Goal: Task Accomplishment & Management: Use online tool/utility

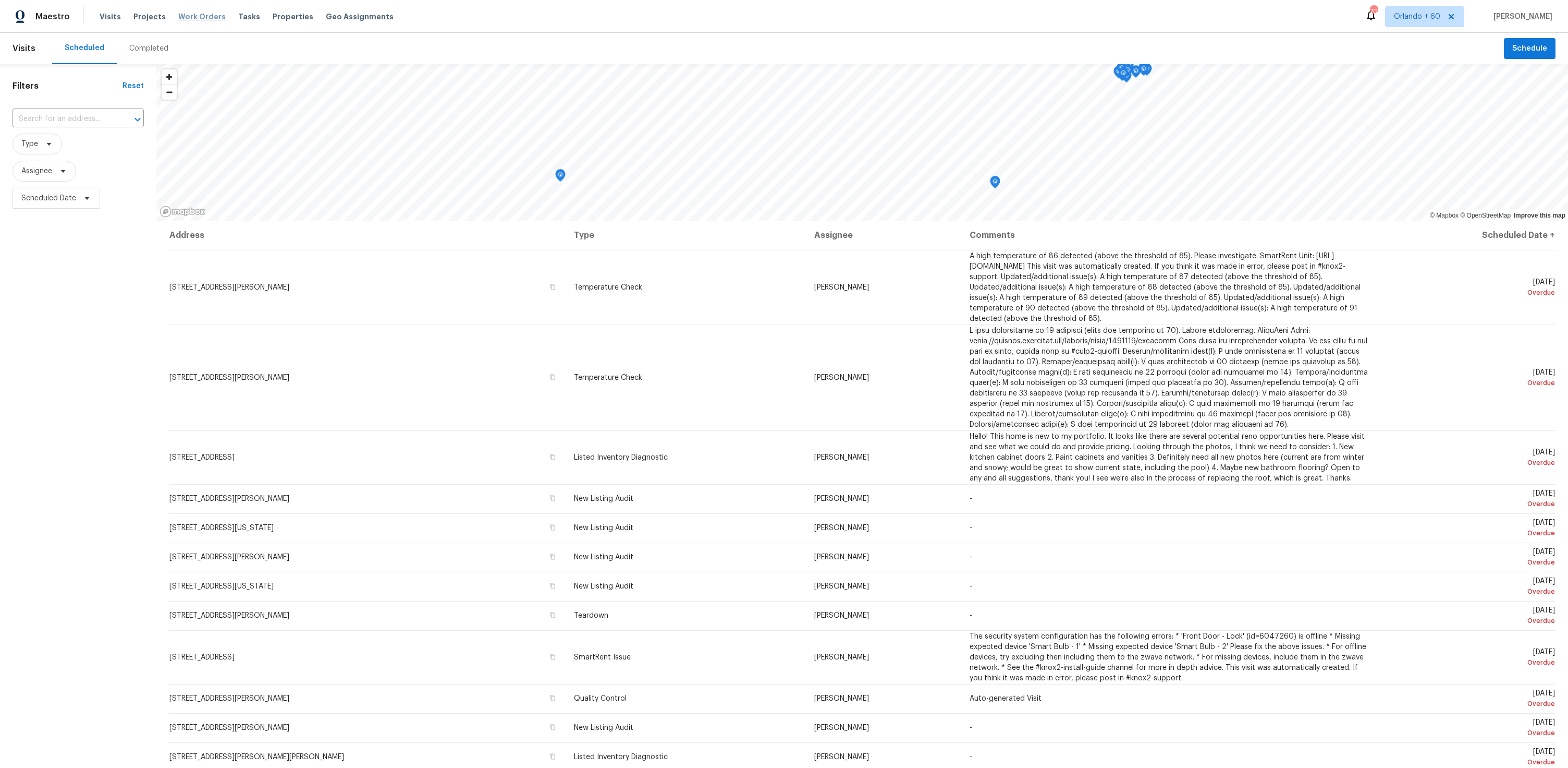
click at [196, 20] on span "Work Orders" at bounding box center [202, 16] width 47 height 11
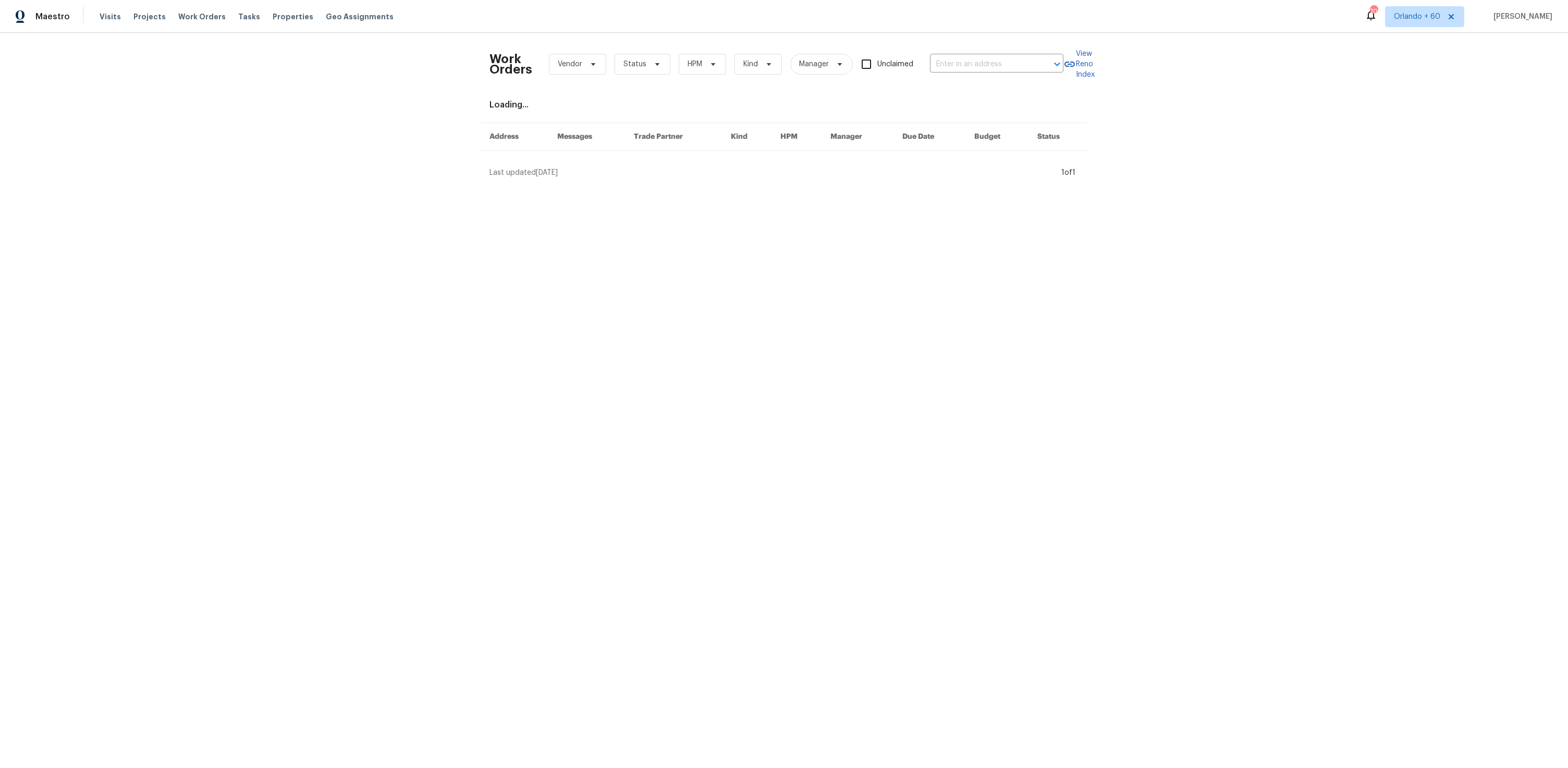
click at [249, 15] on div "Visits Projects Work Orders Tasks Properties Geo Assignments" at bounding box center [253, 17] width 307 height 21
click at [247, 16] on div "Visits Projects Work Orders Tasks Properties Geo Assignments" at bounding box center [253, 17] width 307 height 21
click at [241, 17] on span "Tasks" at bounding box center [249, 17] width 22 height 7
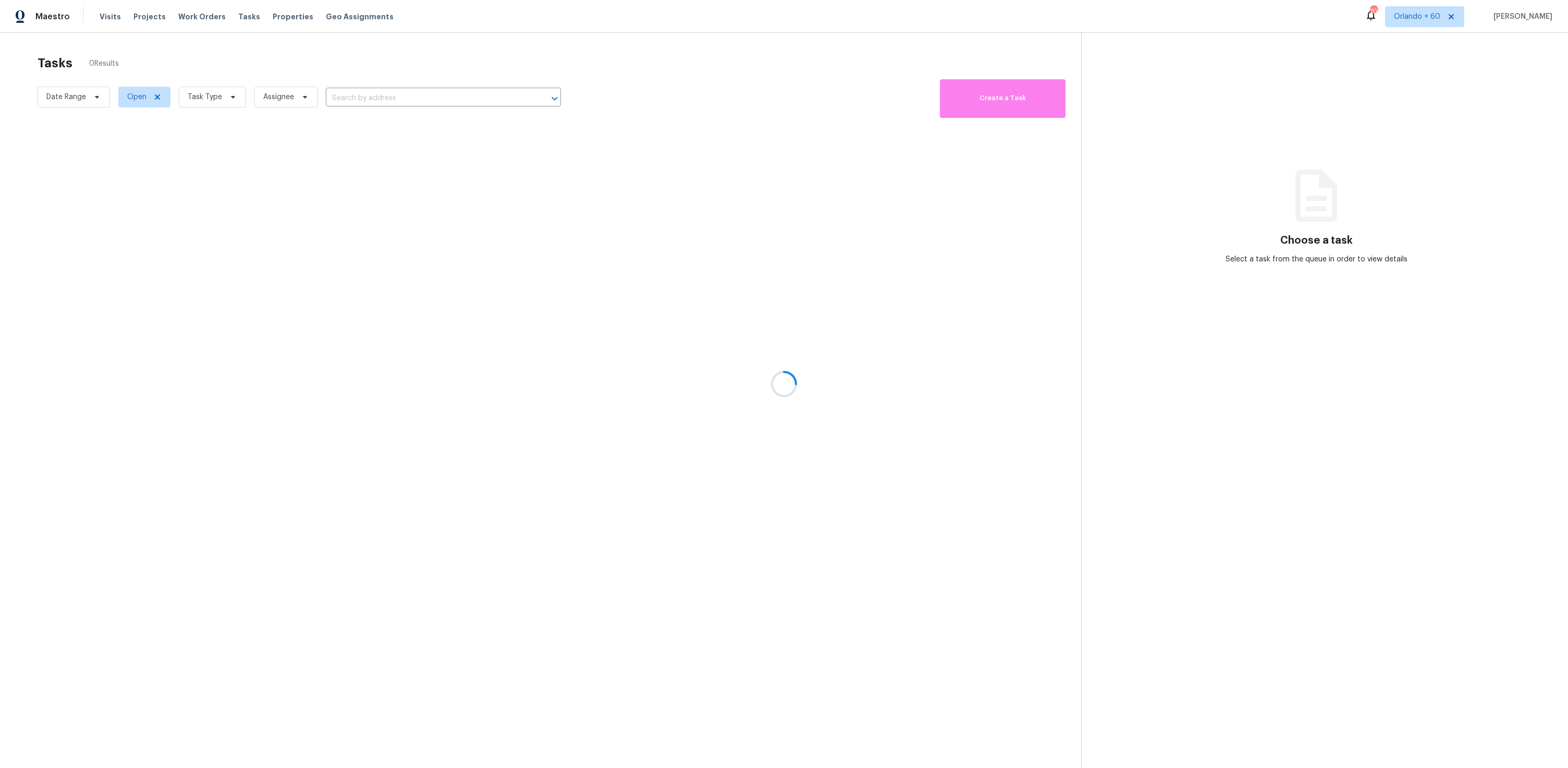
click at [398, 91] on div at bounding box center [784, 384] width 1568 height 768
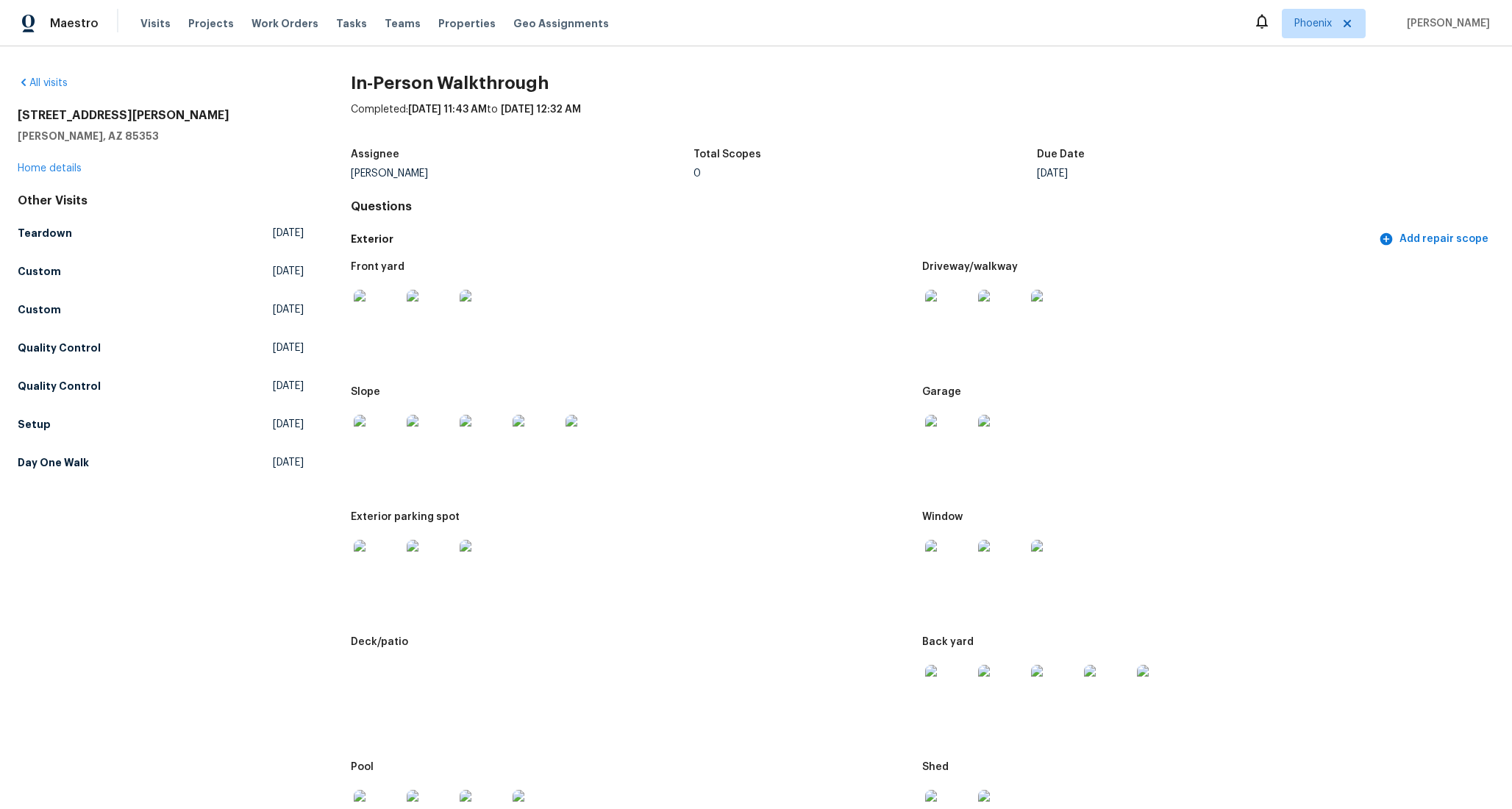
scroll to position [7153, 0]
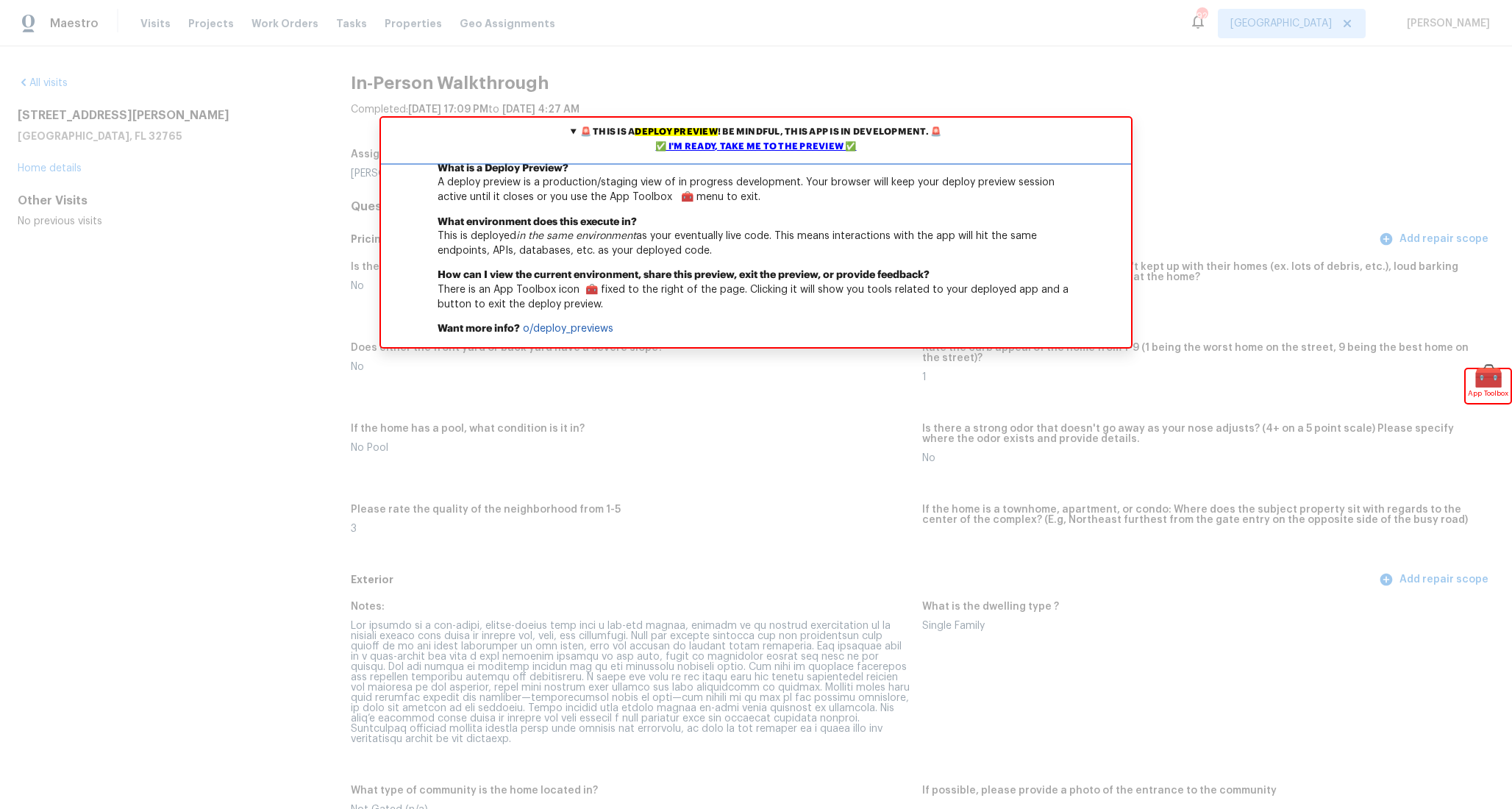
click at [743, 141] on div "✅ I'm ready, take me to the preview ✅" at bounding box center [756, 147] width 743 height 15
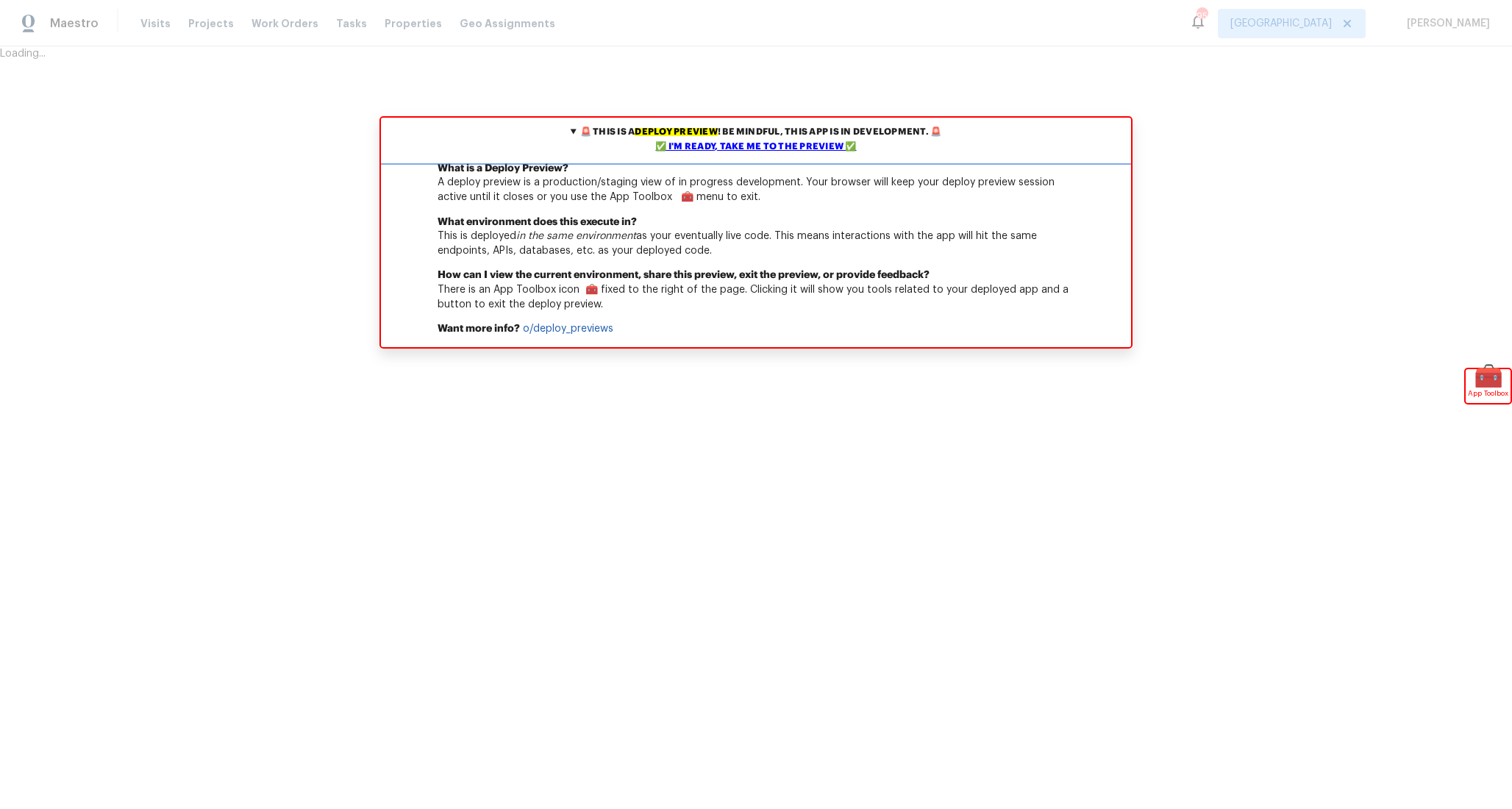
click at [703, 149] on div "✅ I'm ready, take me to the preview ✅" at bounding box center [756, 147] width 743 height 15
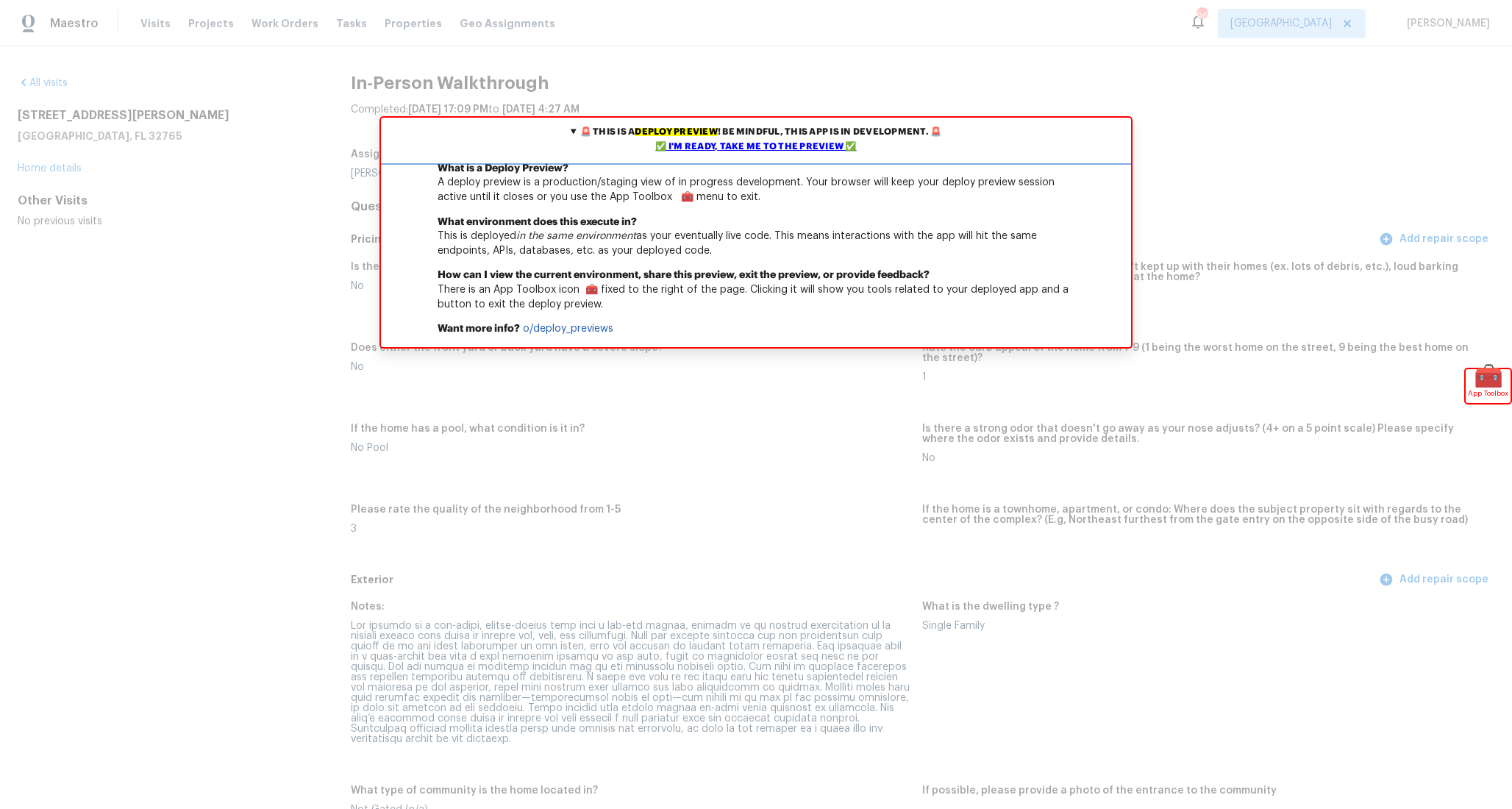
click at [726, 153] on div "✅ I'm ready, take me to the preview ✅" at bounding box center [756, 147] width 743 height 15
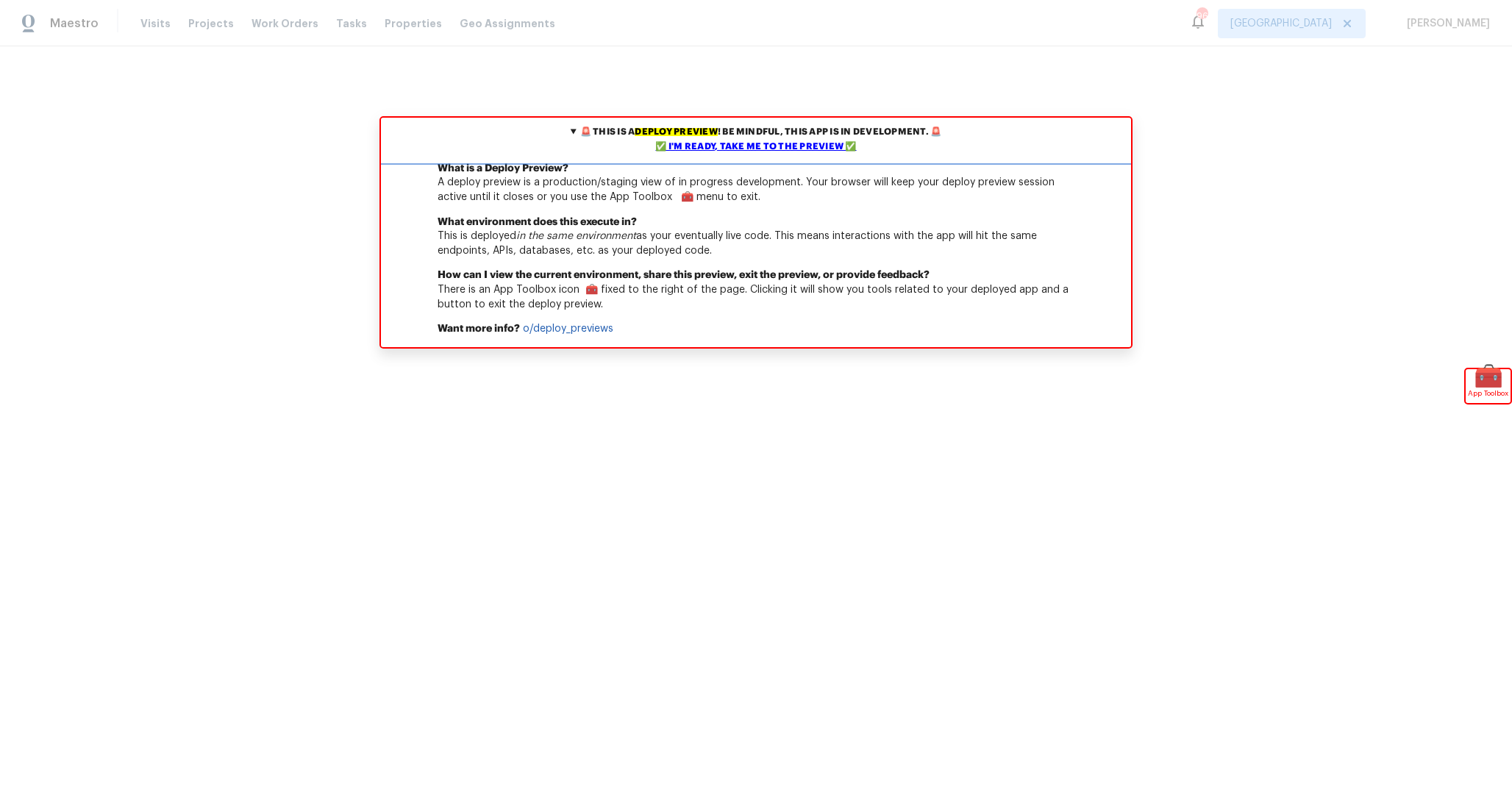
click at [752, 153] on div "✅ I'm ready, take me to the preview ✅" at bounding box center [756, 147] width 743 height 15
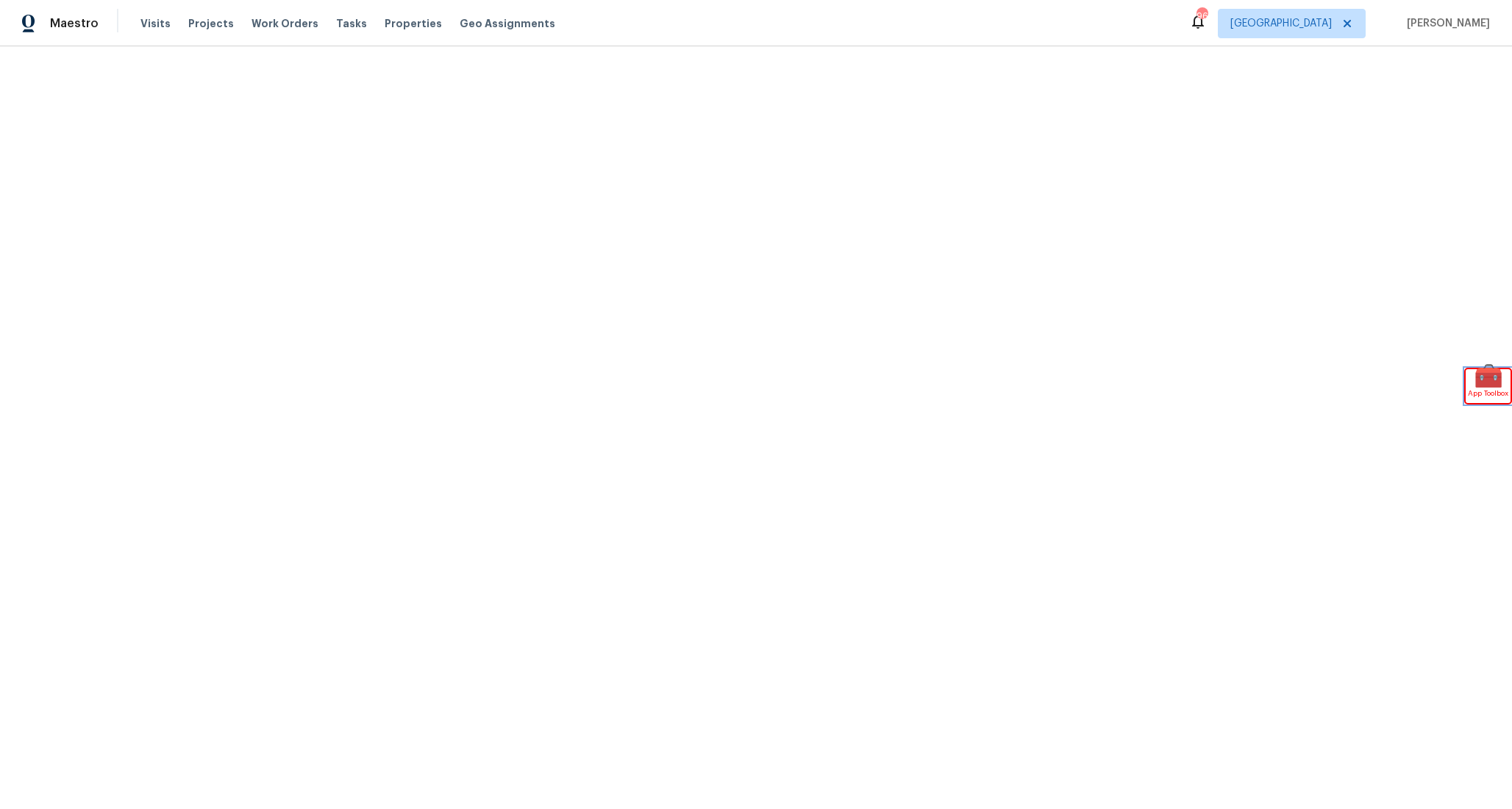
click at [1480, 380] on span "🧰" at bounding box center [1487, 376] width 45 height 15
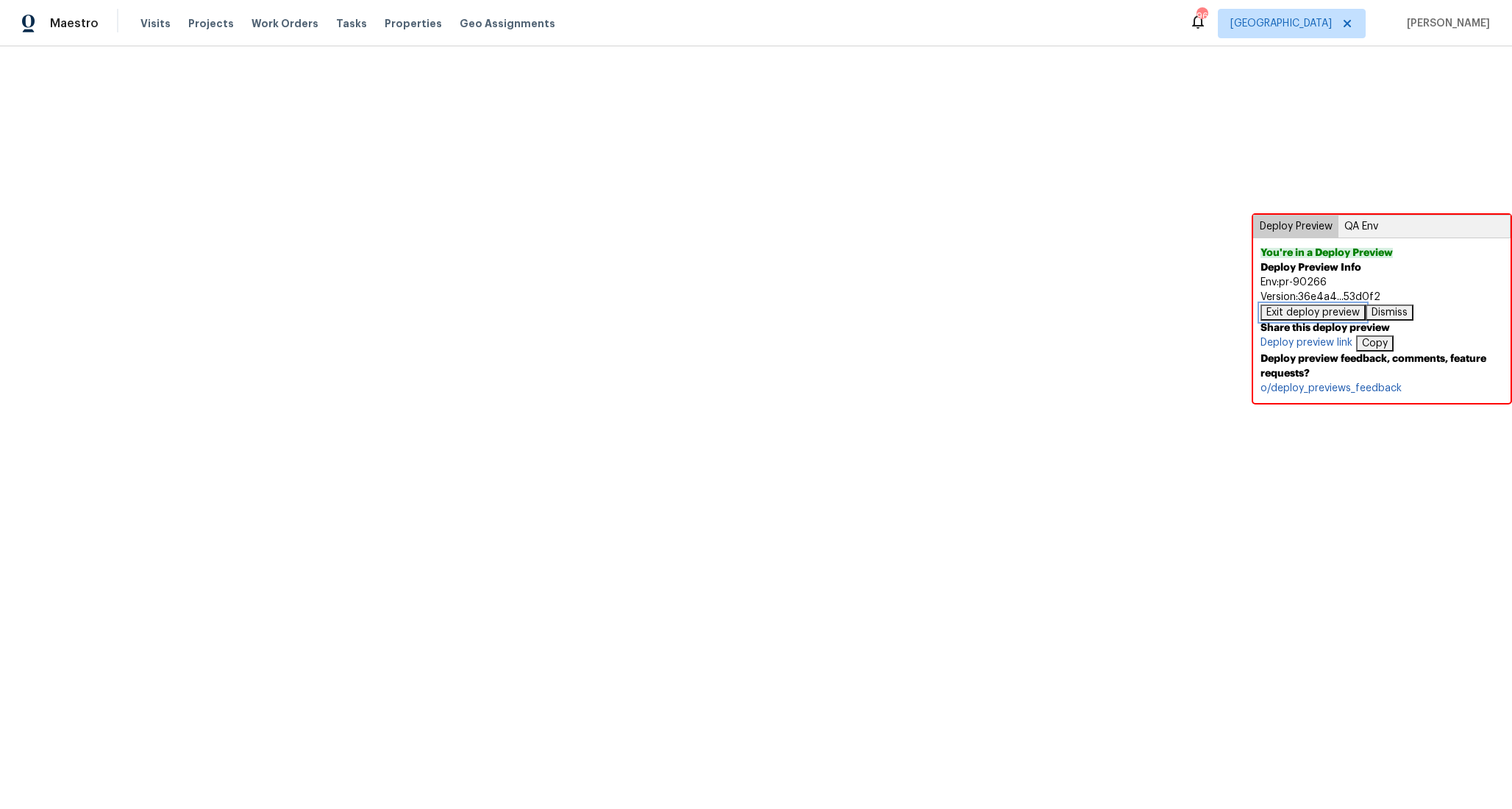
click at [1327, 307] on button "Exit deploy preview" at bounding box center [1313, 313] width 105 height 16
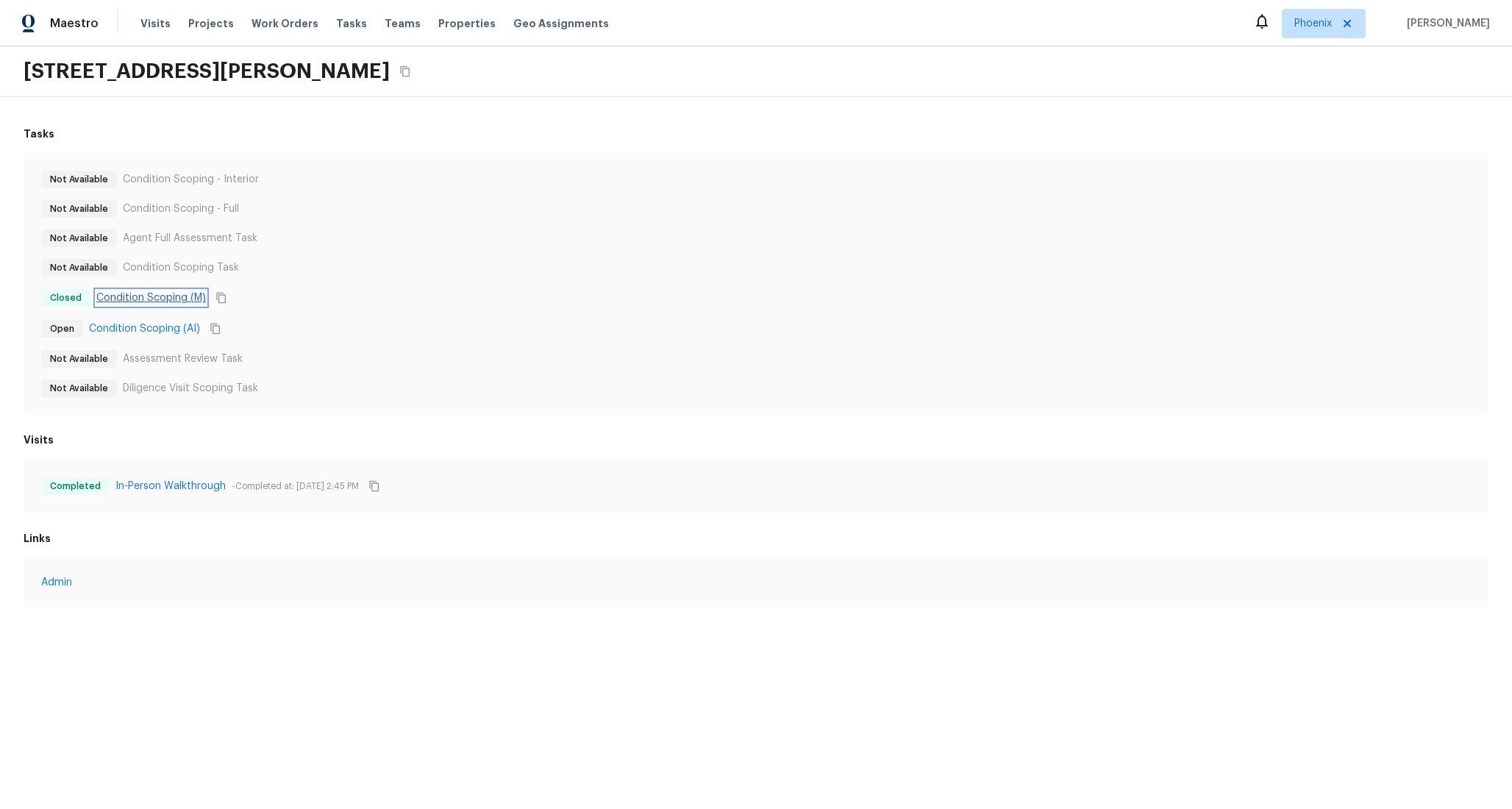
click at [186, 301] on link "Condition Scoping (M)" at bounding box center [151, 298] width 110 height 15
click at [177, 328] on link "Condition Scoping (AI)" at bounding box center [145, 329] width 111 height 15
click at [126, 486] on link "In-Person Walkthrough" at bounding box center [171, 486] width 110 height 15
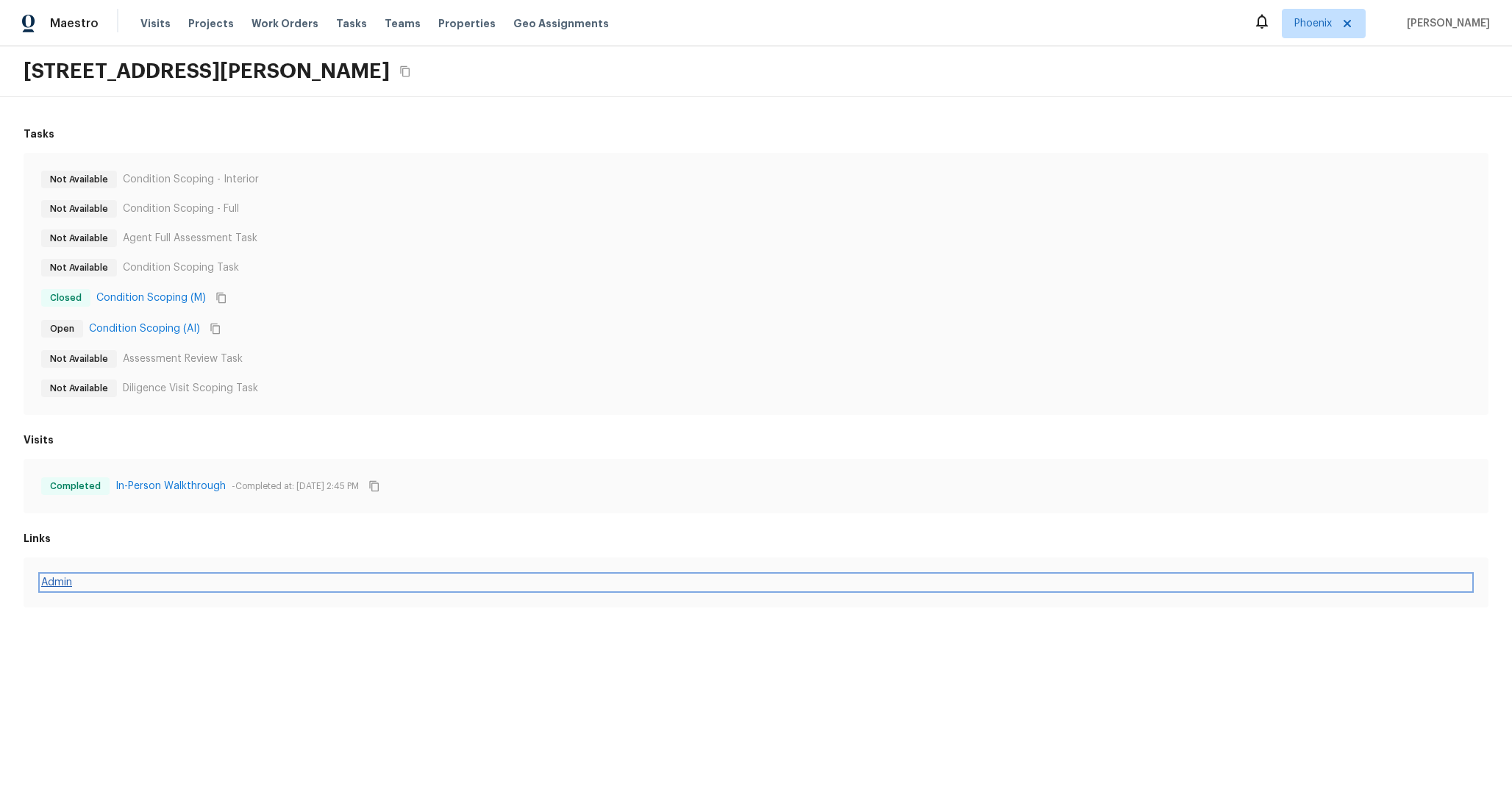
click at [74, 578] on link "Admin" at bounding box center [756, 583] width 1430 height 15
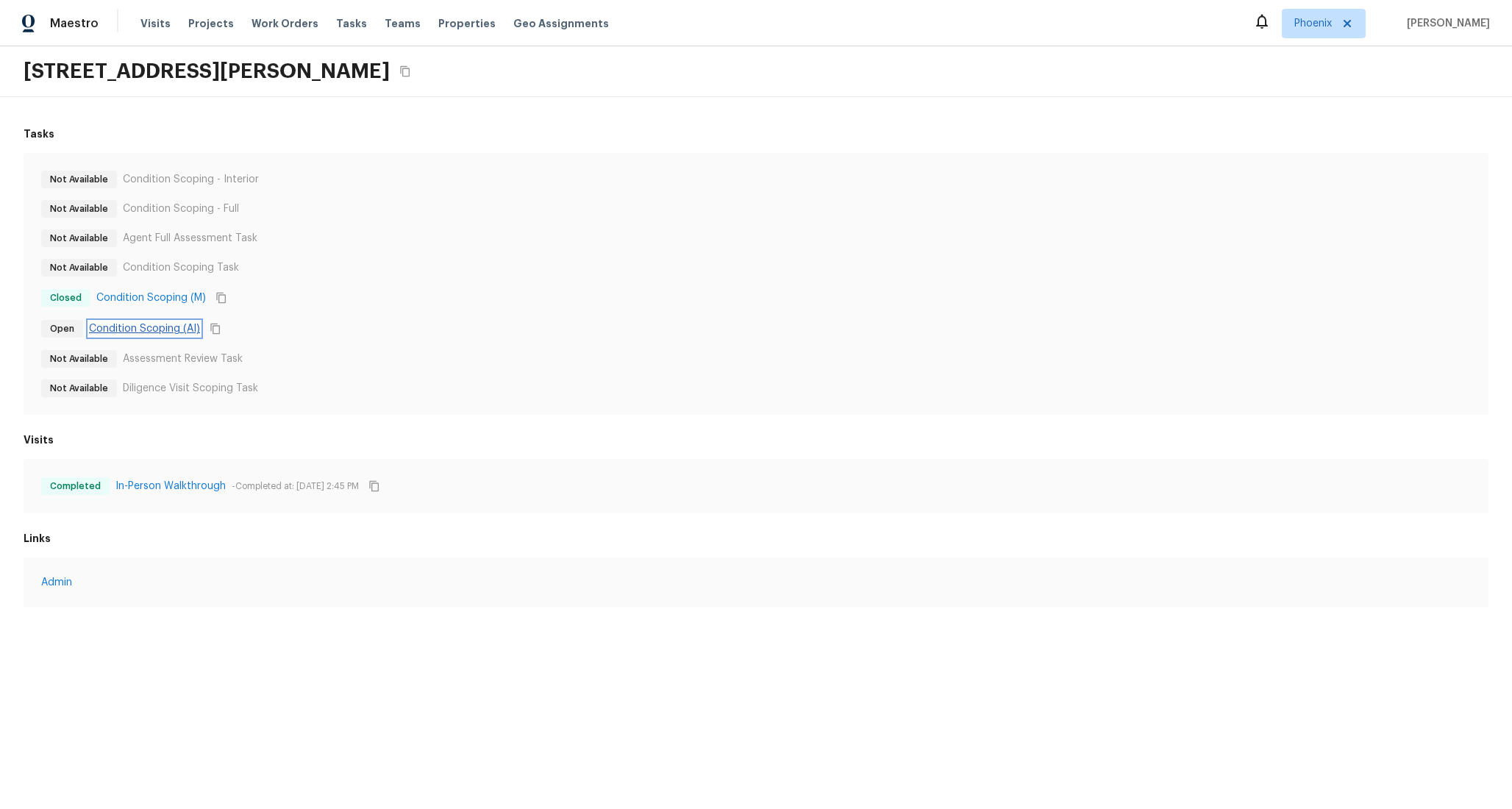
click at [135, 323] on link "Condition Scoping (AI)" at bounding box center [145, 329] width 111 height 15
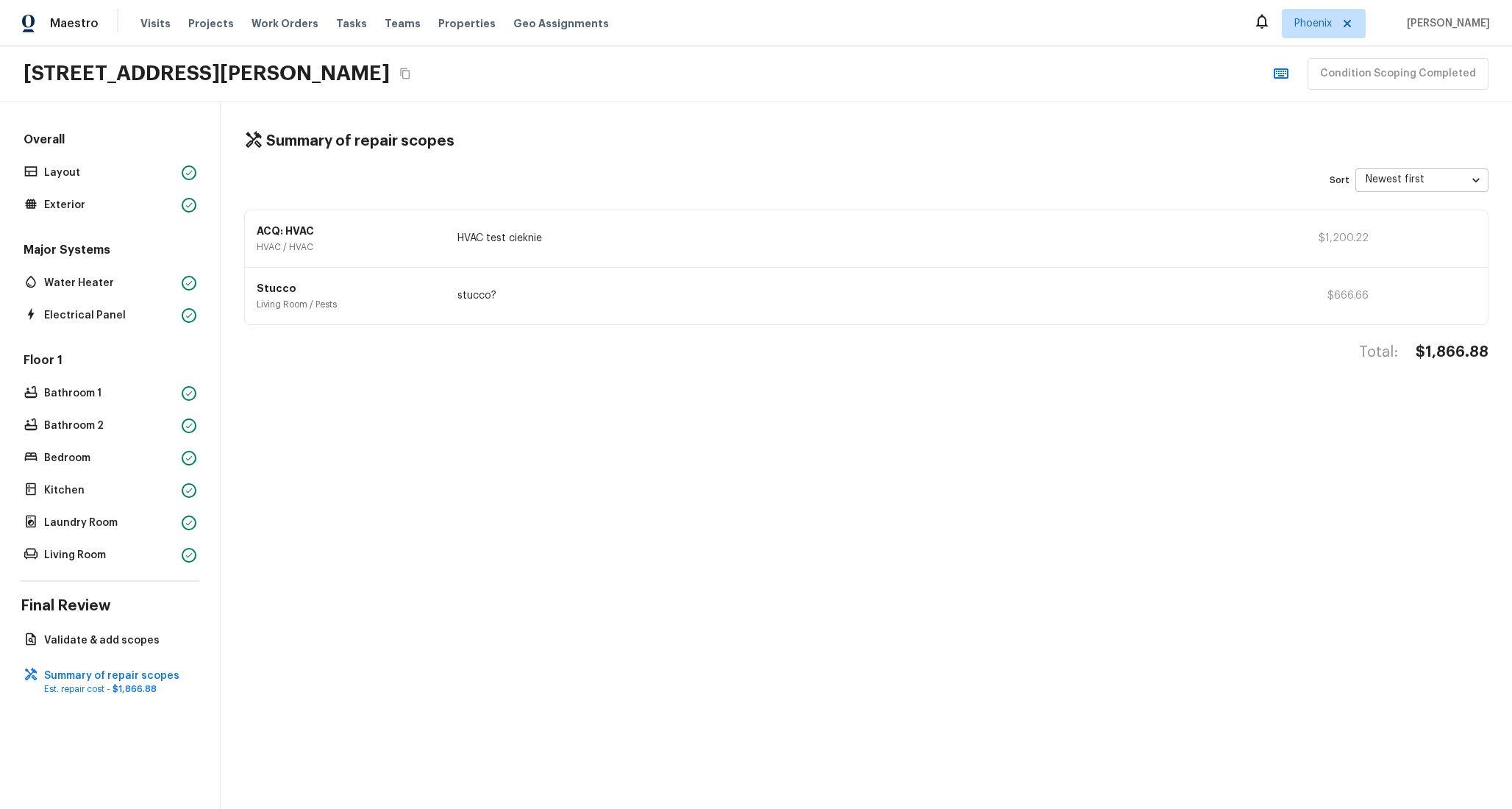
click at [478, 296] on p "stucco?" at bounding box center [871, 295] width 827 height 15
click at [515, 411] on div "Summary of repair scopes Sort Newest first newestFirst ​ ACQ: HVAC HVAC / HVAC …" at bounding box center [866, 456] width 1291 height 707
click at [529, 239] on p "HVAC test cieknie" at bounding box center [871, 238] width 827 height 15
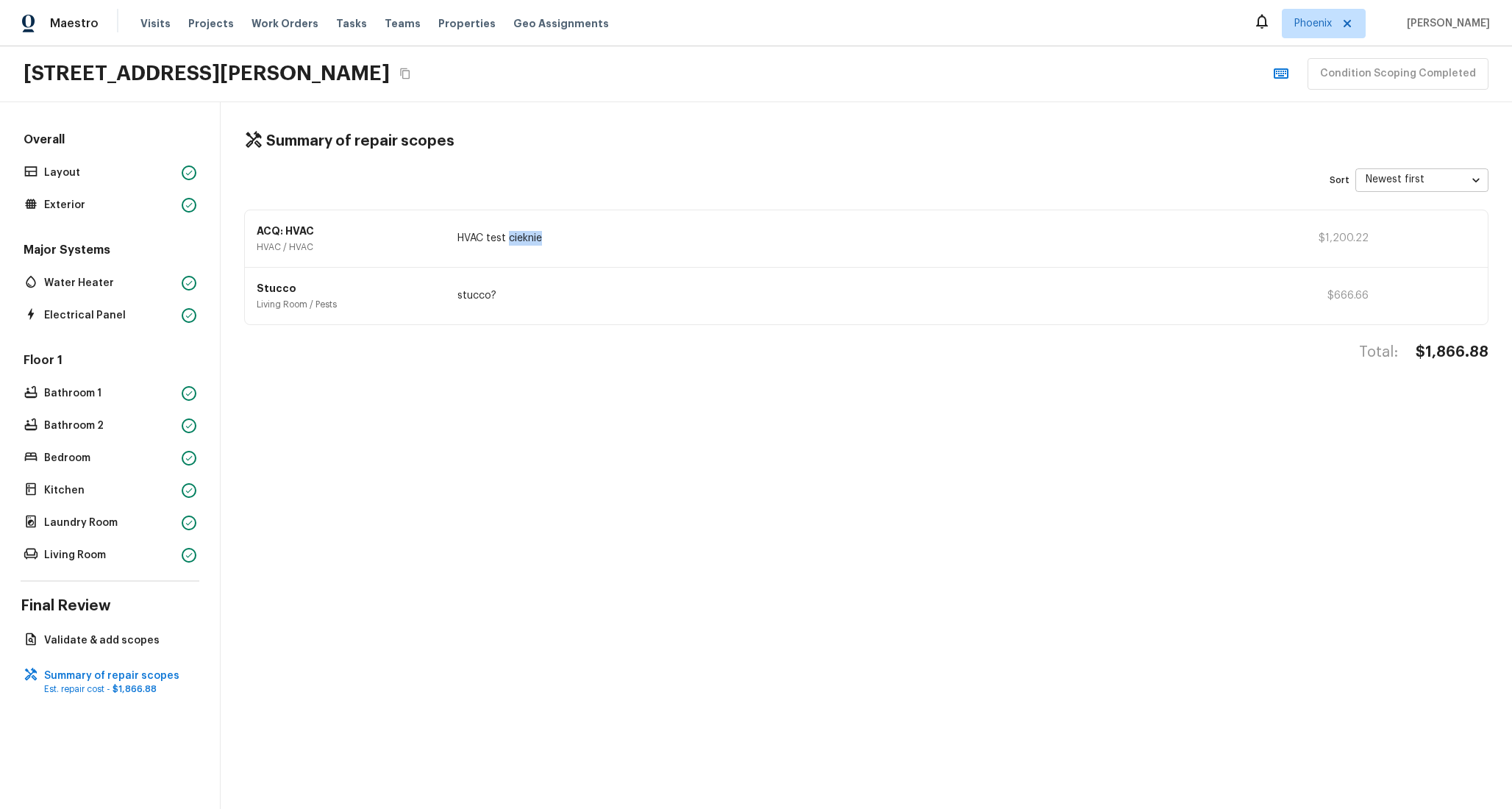
click at [529, 239] on p "HVAC test cieknie" at bounding box center [871, 238] width 827 height 15
click at [603, 242] on p "HVAC test cieknie" at bounding box center [871, 238] width 827 height 15
click at [316, 235] on p "ACQ: HVAC" at bounding box center [348, 231] width 183 height 15
click at [286, 232] on p "ACQ: HVAC" at bounding box center [348, 231] width 183 height 15
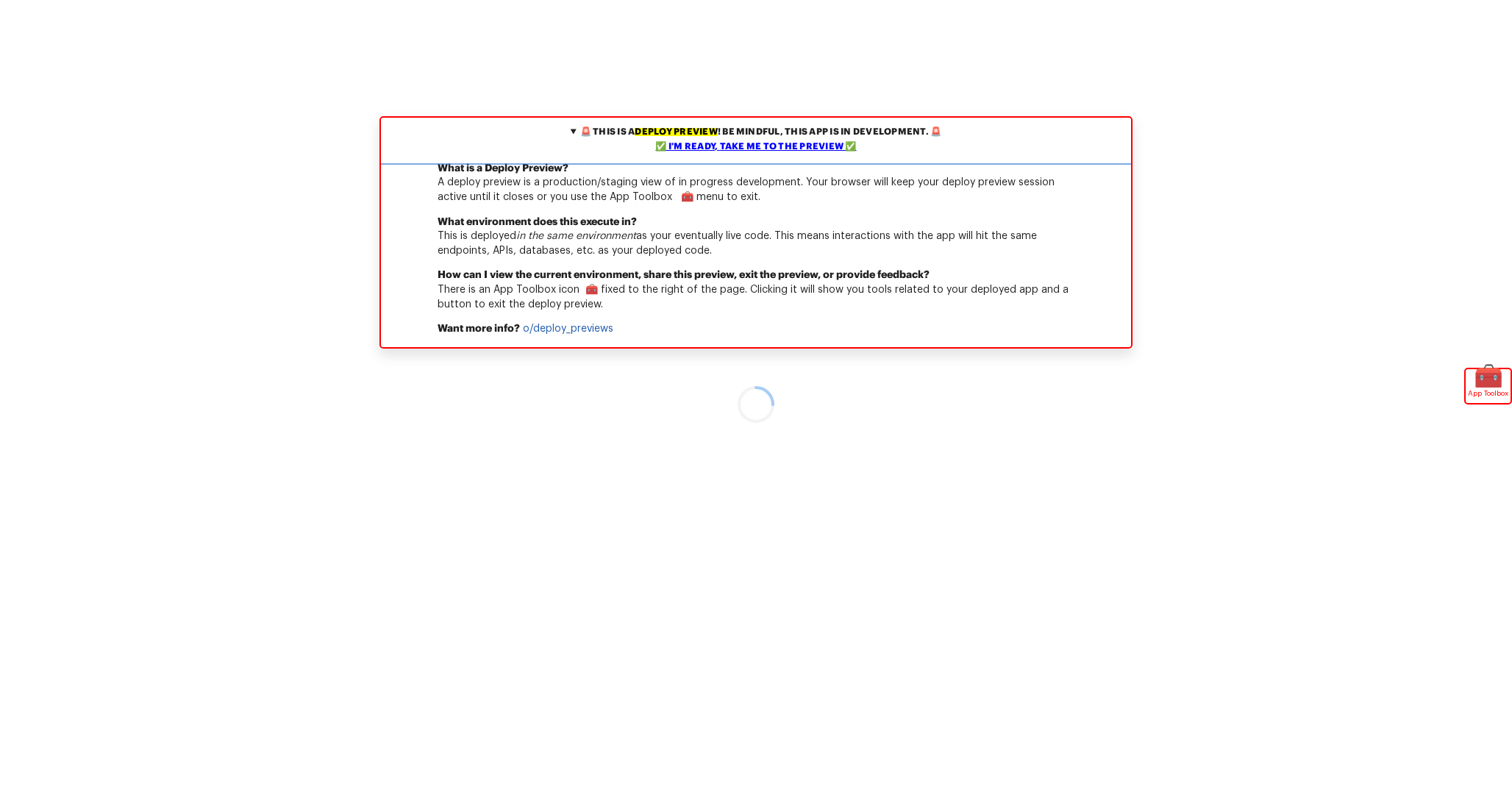
click at [823, 140] on div "✅ I'm ready, take me to the preview ✅" at bounding box center [756, 147] width 743 height 15
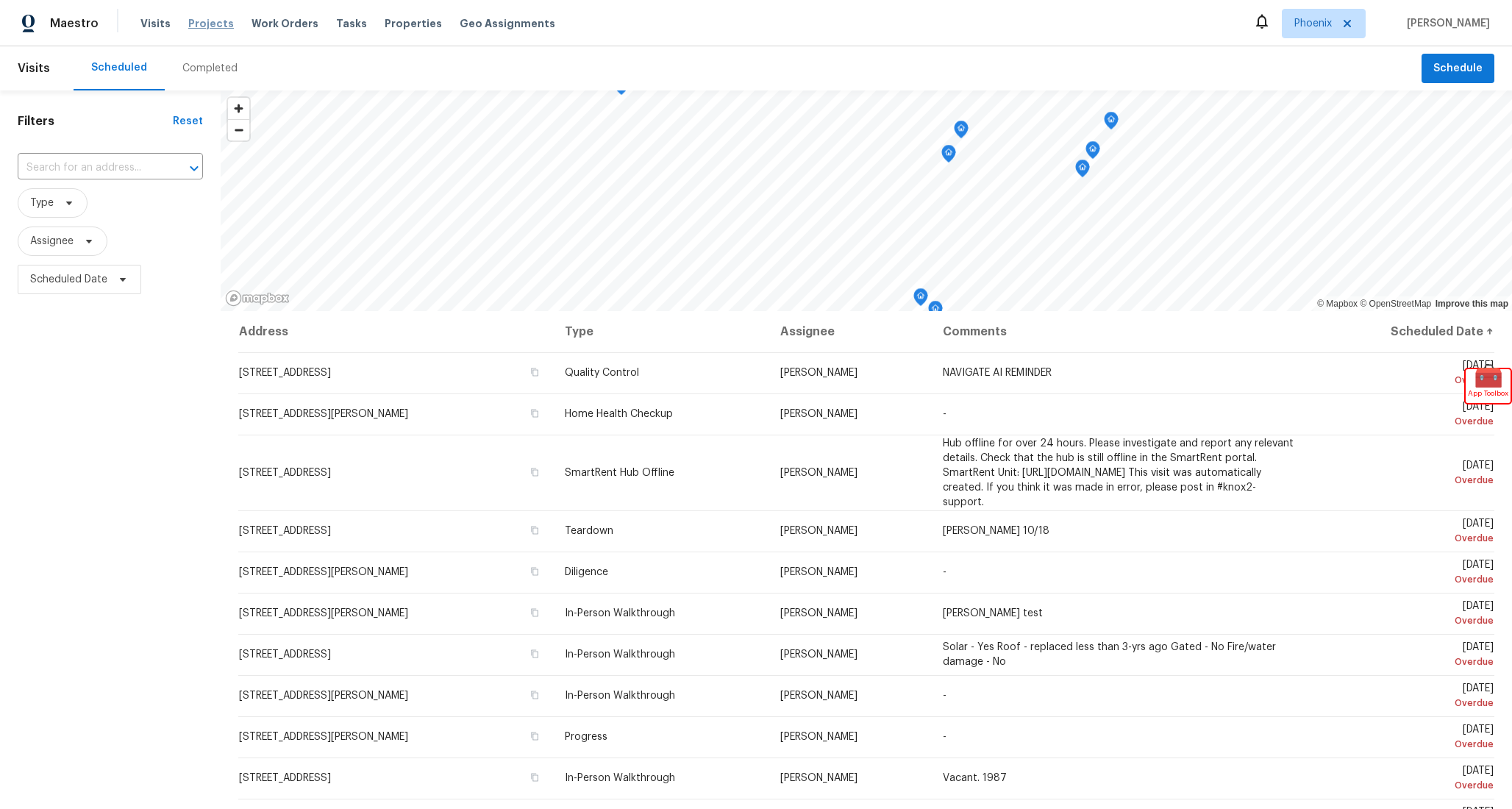
click at [208, 21] on span "Projects" at bounding box center [211, 23] width 46 height 15
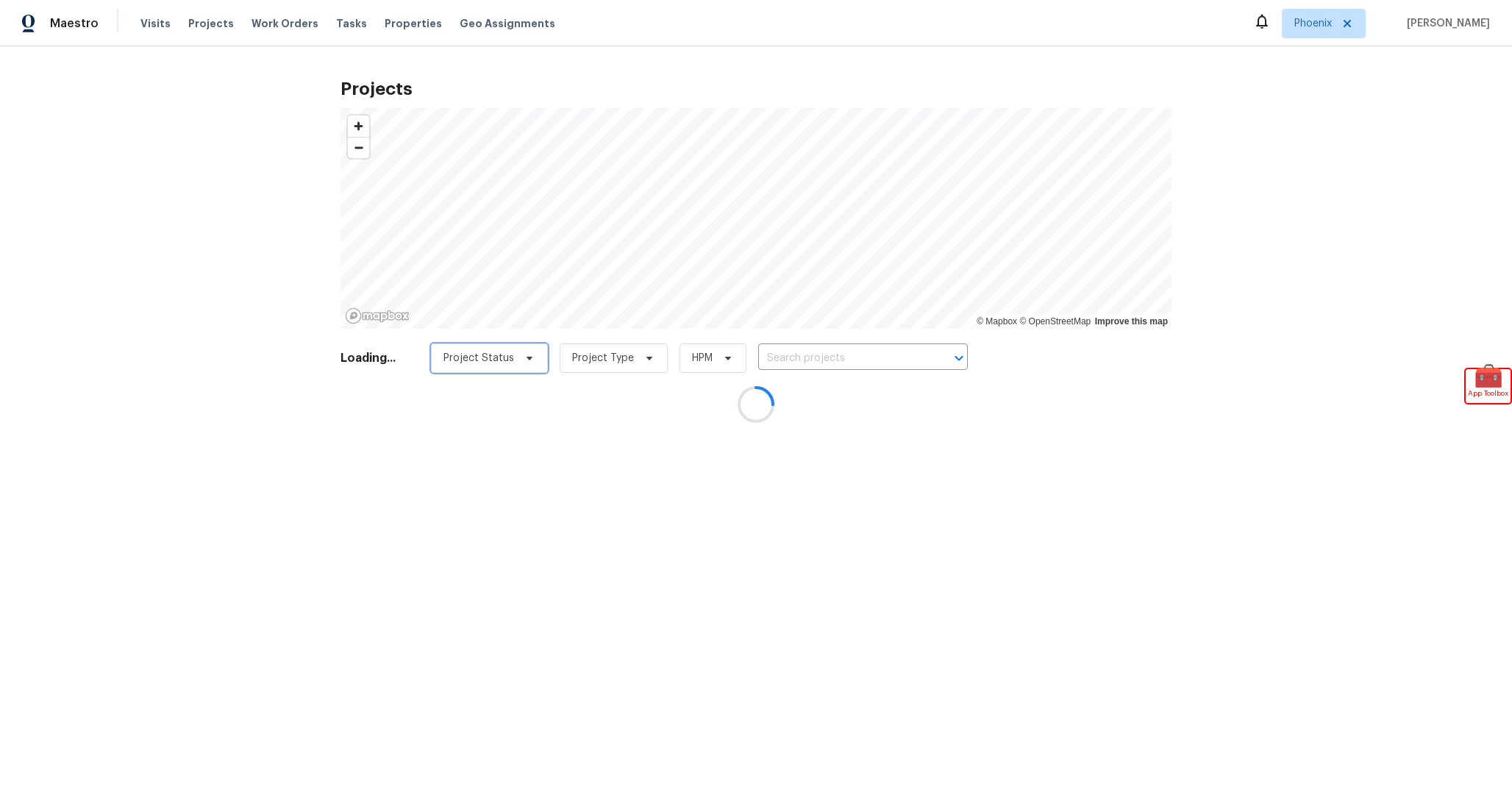
click at [484, 360] on span "Project Status" at bounding box center [478, 358] width 71 height 15
click at [593, 354] on span "Project Type" at bounding box center [603, 358] width 62 height 15
click at [682, 354] on span "HPM" at bounding box center [713, 358] width 67 height 30
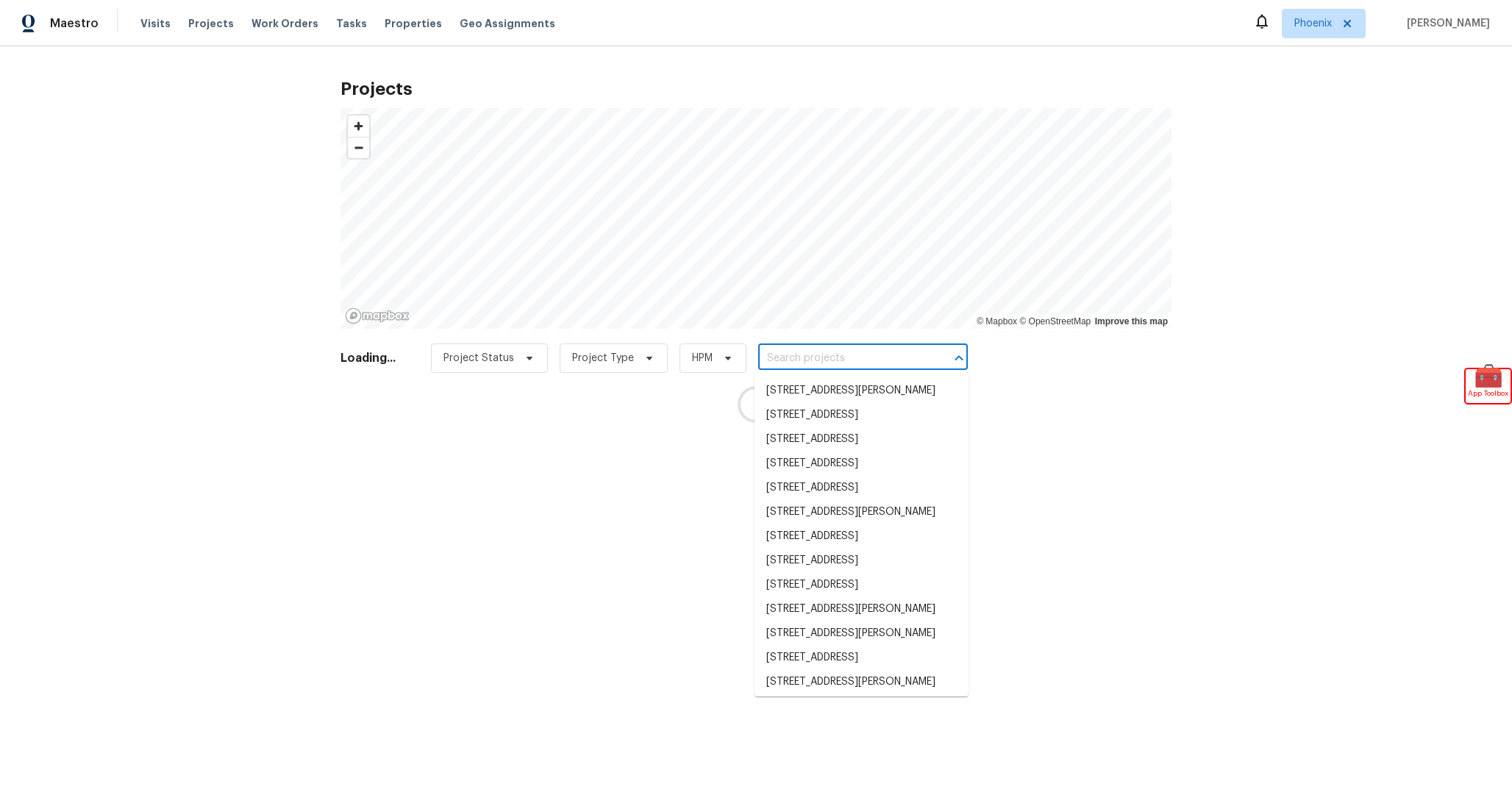
click at [872, 364] on input "text" at bounding box center [843, 358] width 168 height 23
drag, startPoint x: 1059, startPoint y: 418, endPoint x: 1050, endPoint y: 418, distance: 9.0
click at [1059, 418] on div "Projects © Mapbox © OpenStreetMap Improve this map Loading... Project Status Pr…" at bounding box center [756, 233] width 1512 height 373
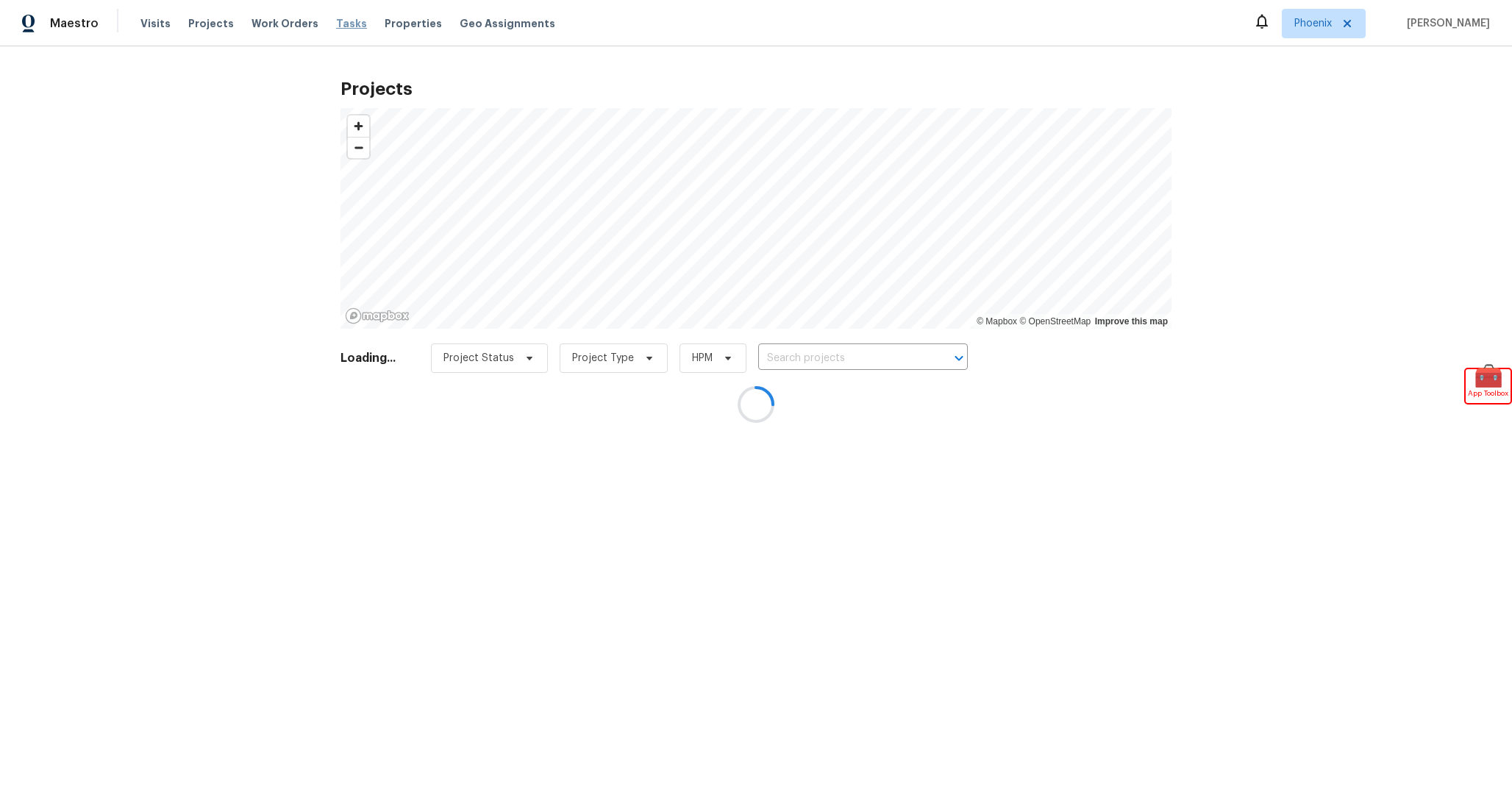
click at [336, 21] on span "Tasks" at bounding box center [351, 24] width 31 height 11
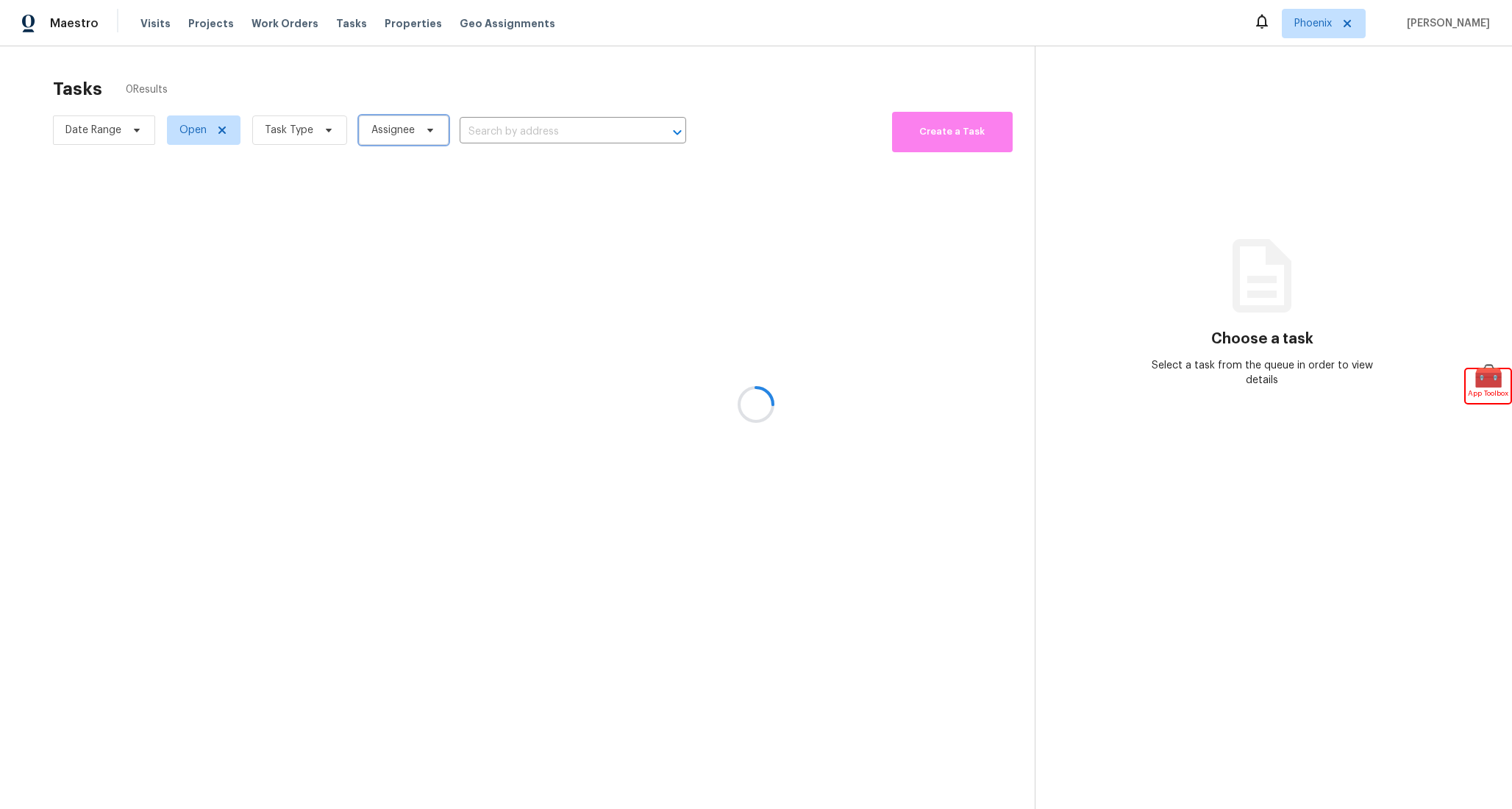
click at [408, 127] on span "Assignee" at bounding box center [393, 130] width 44 height 15
click at [289, 132] on span "Task Type" at bounding box center [288, 130] width 48 height 15
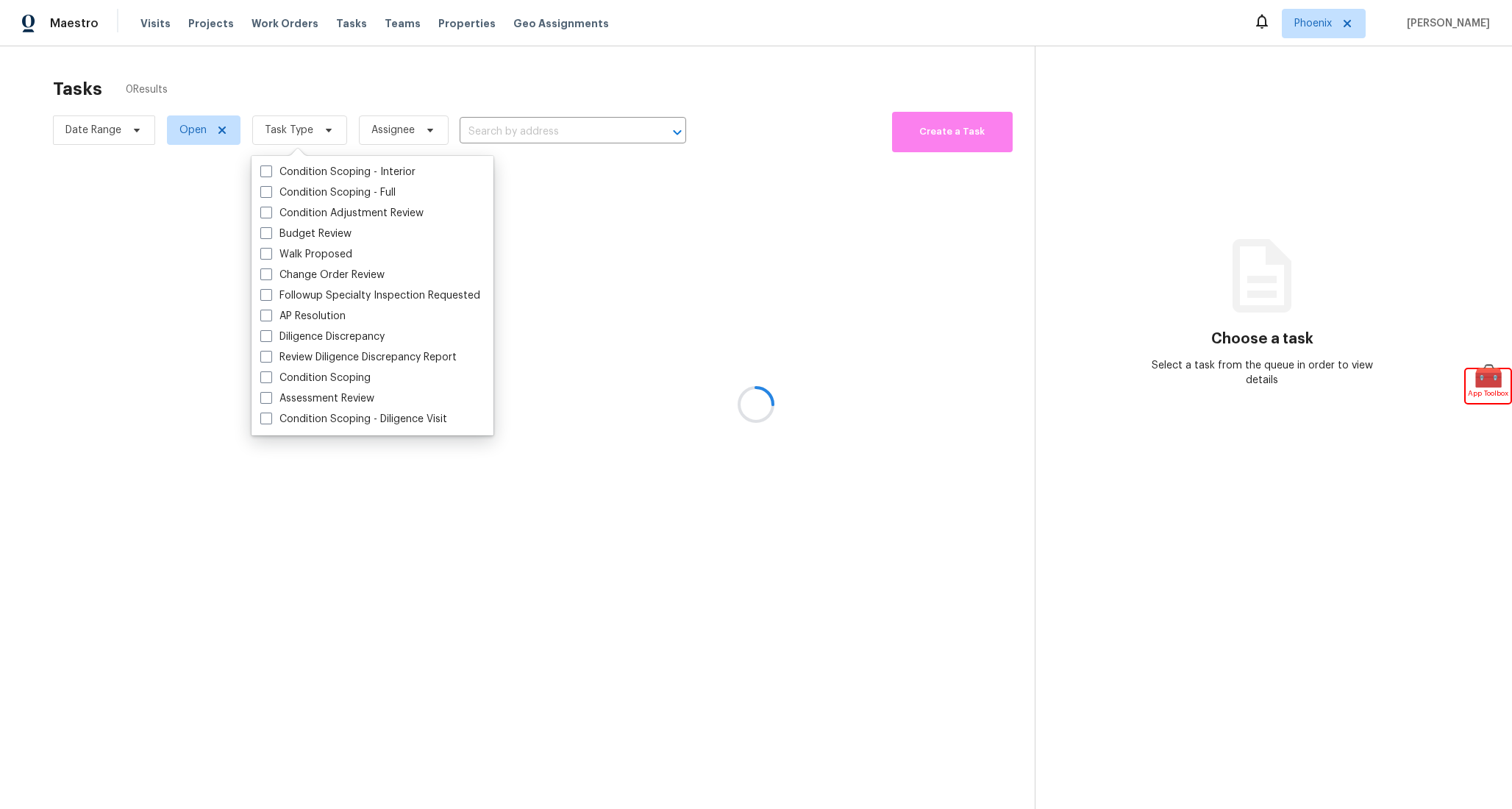
click at [112, 111] on span "Date Range" at bounding box center [103, 131] width 102 height 39
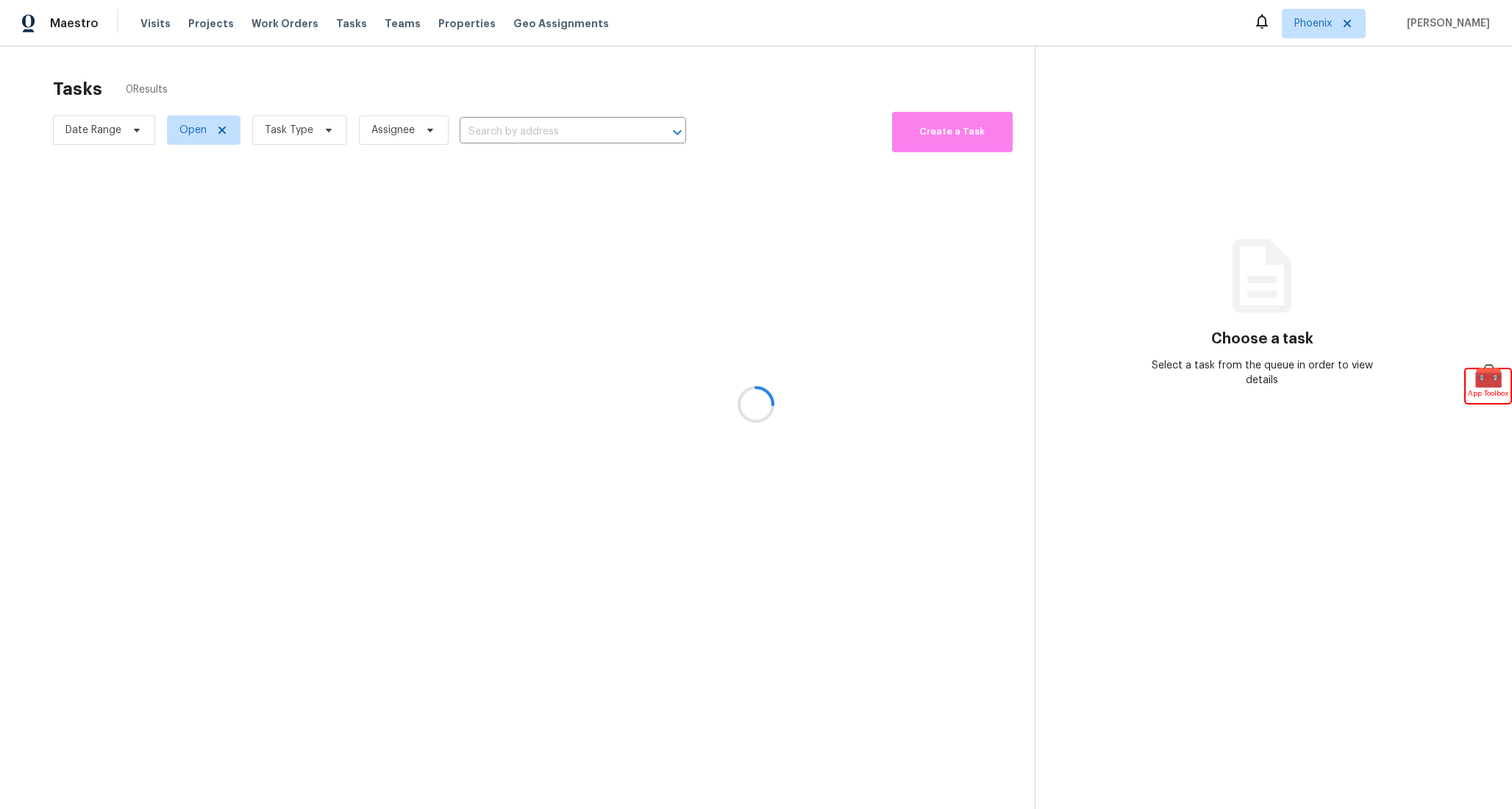
drag, startPoint x: 615, startPoint y: 342, endPoint x: 846, endPoint y: 507, distance: 283.9
click at [850, 508] on section "Tasks 0 Results Date Range Open Task Type Assignee ​ Create a Task" at bounding box center [529, 463] width 1011 height 786
click at [772, 419] on div at bounding box center [756, 405] width 37 height 37
click at [760, 408] on icon at bounding box center [755, 404] width 39 height 39
click at [159, 21] on span "Visits" at bounding box center [155, 23] width 30 height 15
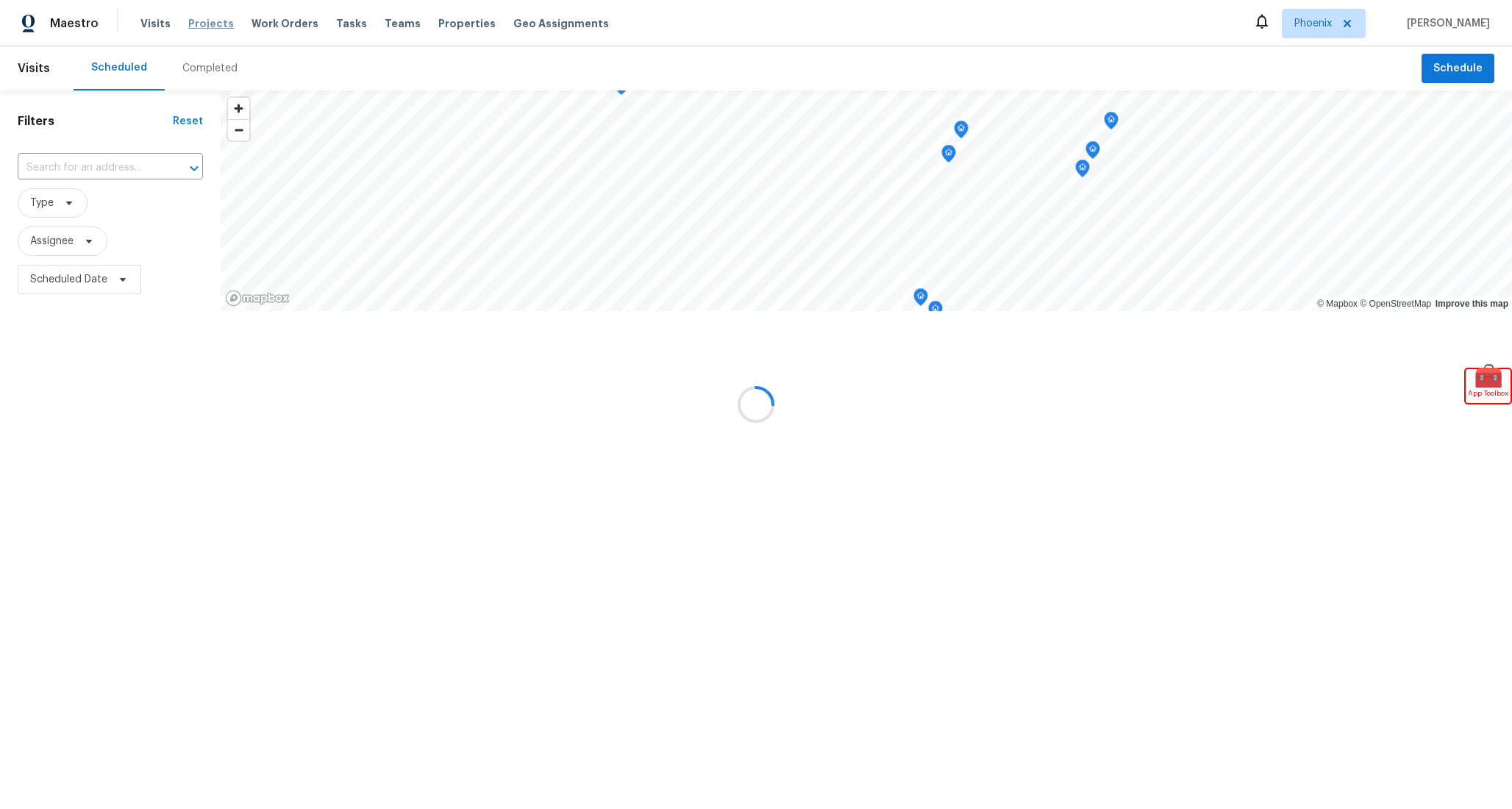
click at [195, 16] on span "Projects" at bounding box center [211, 23] width 46 height 15
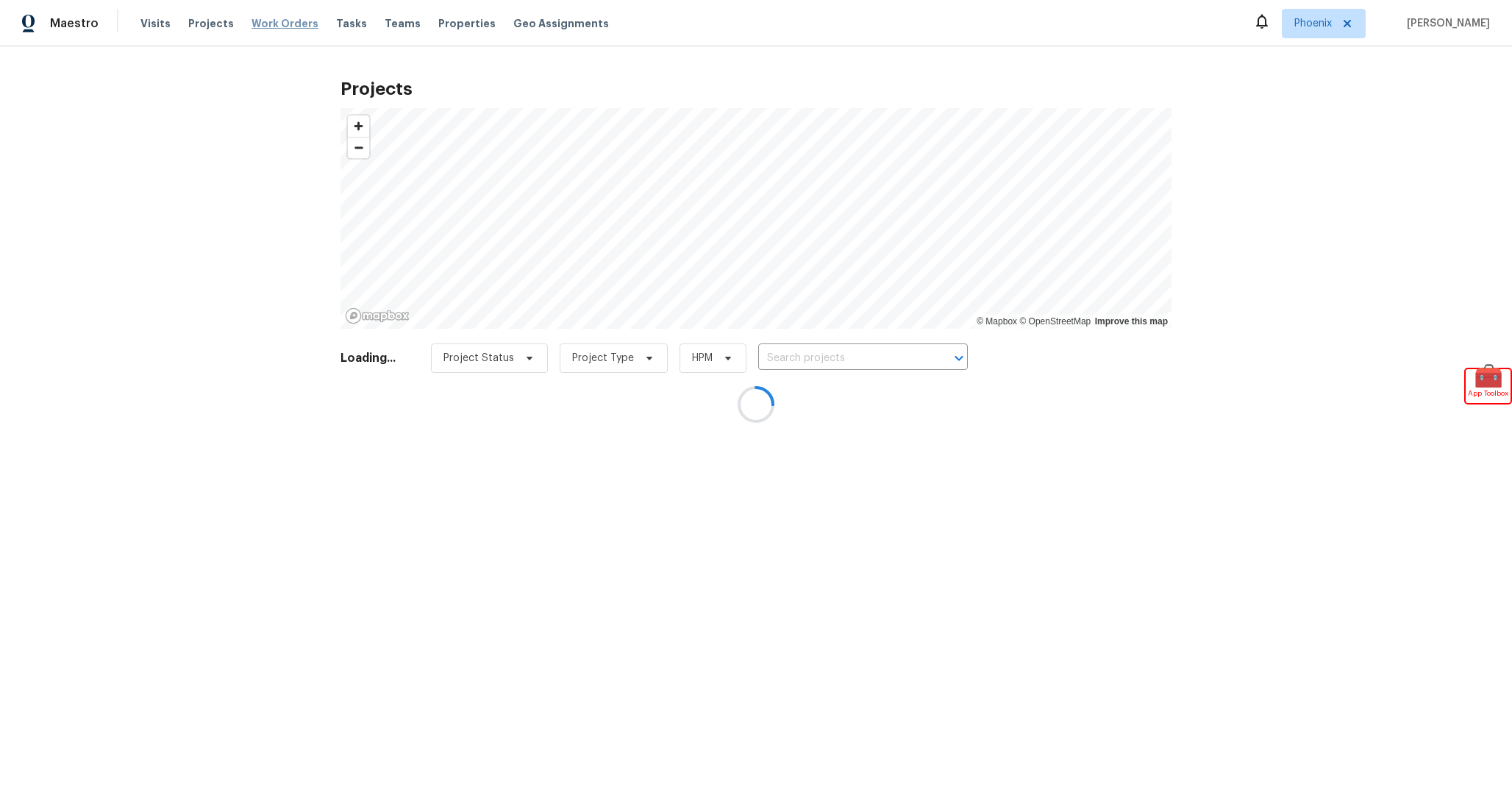
click at [266, 26] on span "Work Orders" at bounding box center [285, 23] width 67 height 15
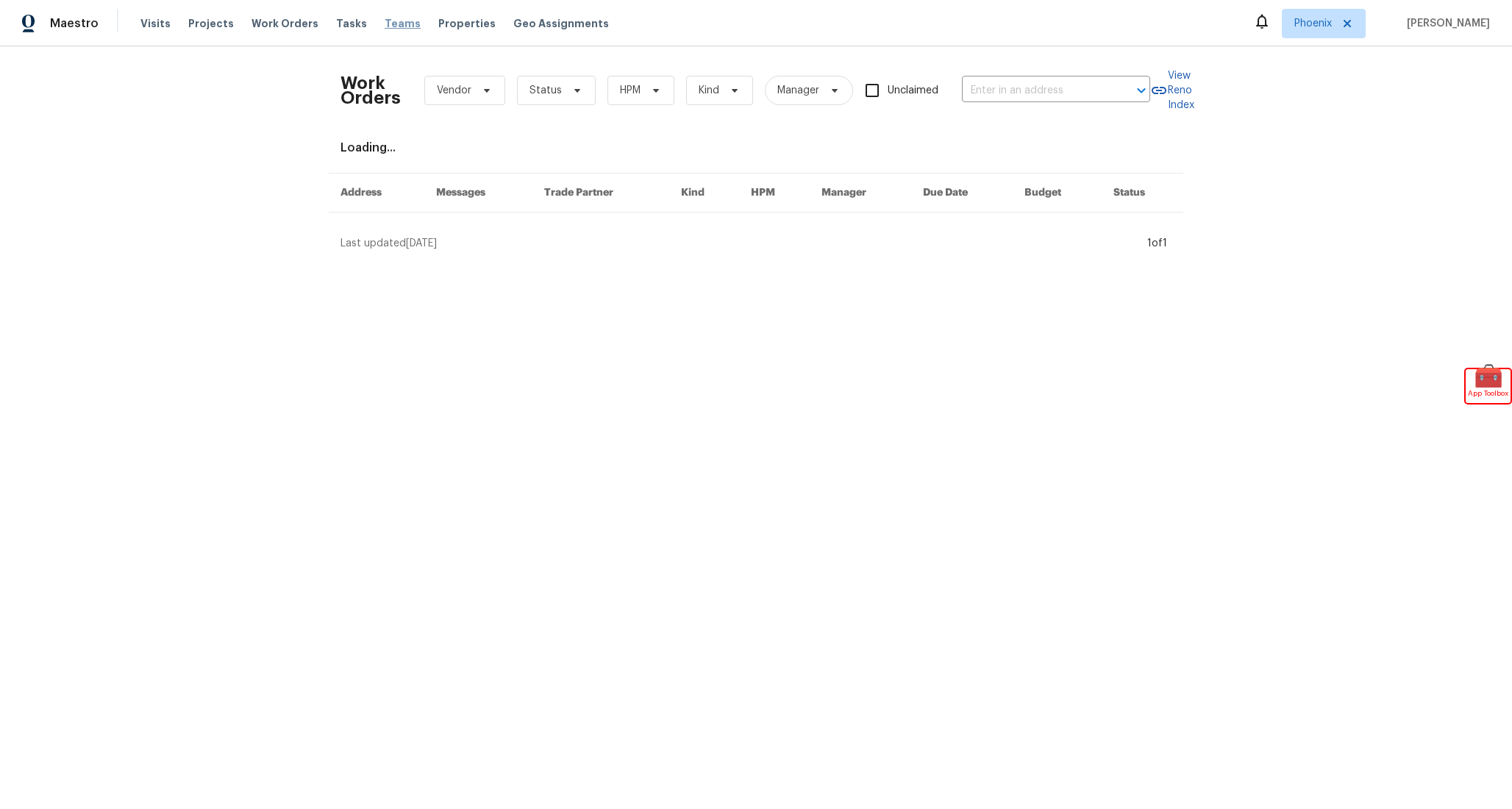
click at [392, 27] on span "Teams" at bounding box center [402, 23] width 36 height 15
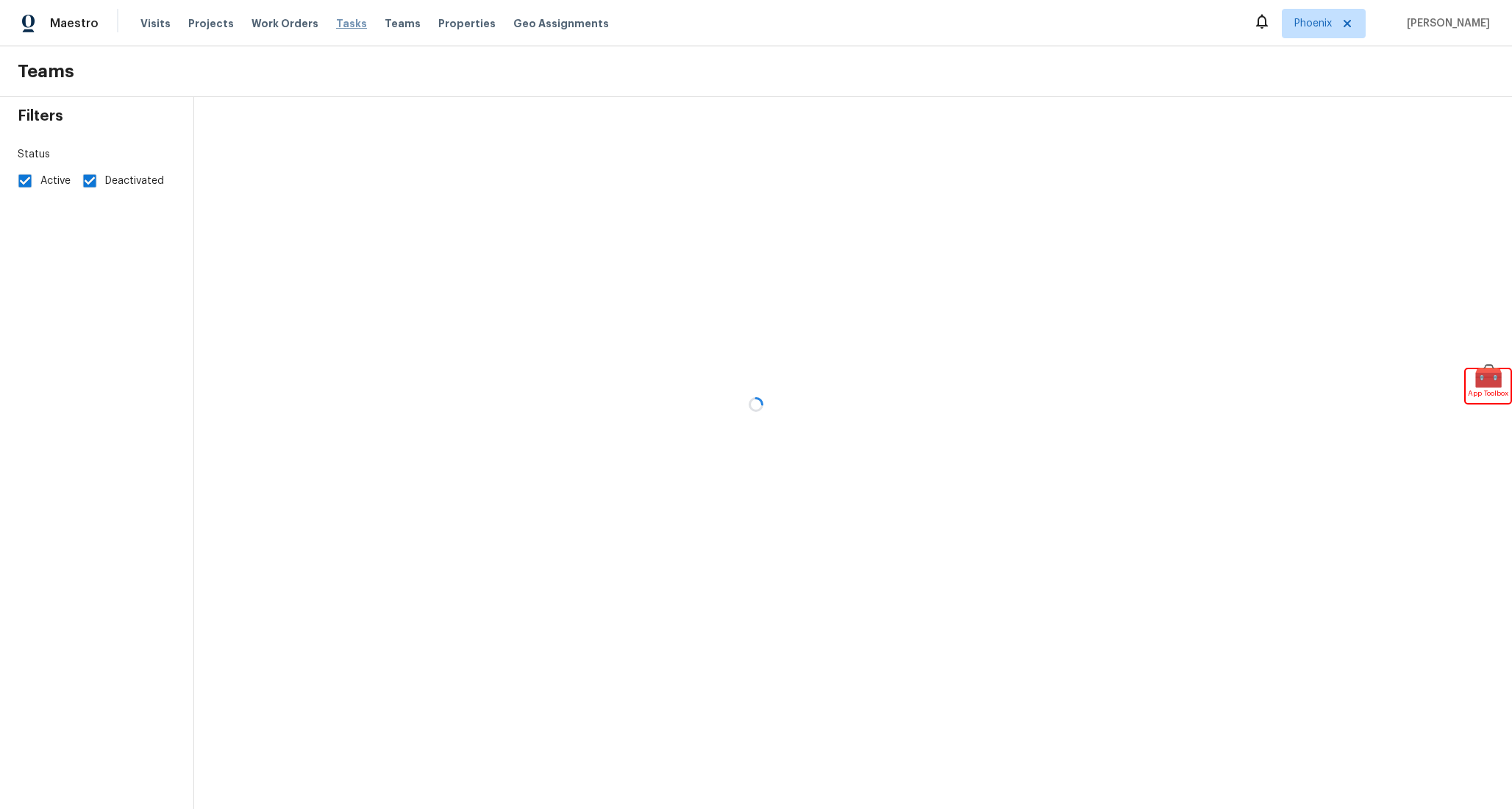
click at [336, 24] on span "Tasks" at bounding box center [351, 24] width 31 height 11
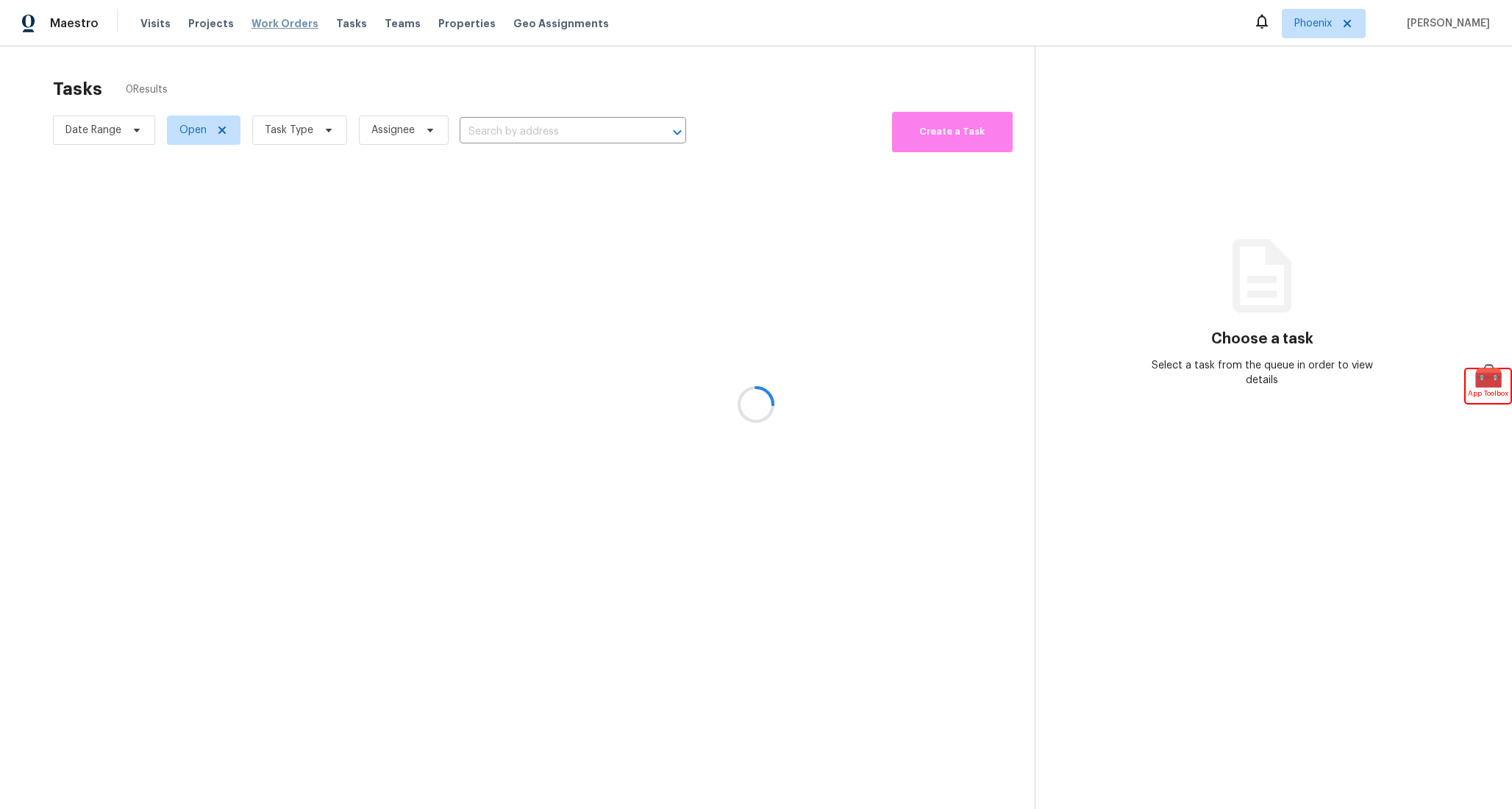
click at [300, 21] on span "Work Orders" at bounding box center [285, 23] width 67 height 15
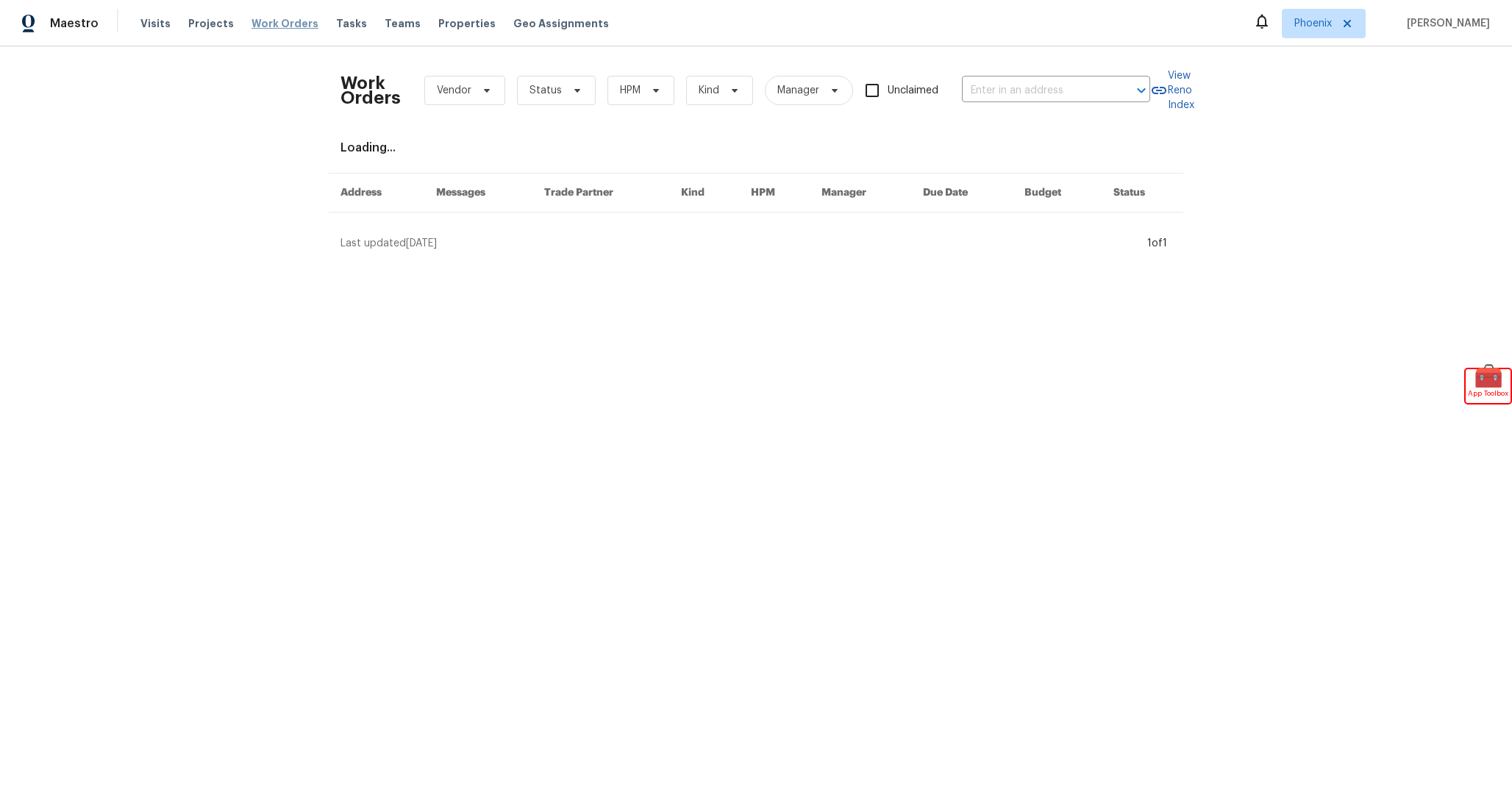
click at [257, 21] on span "Work Orders" at bounding box center [285, 23] width 67 height 15
click at [204, 21] on span "Projects" at bounding box center [211, 23] width 46 height 15
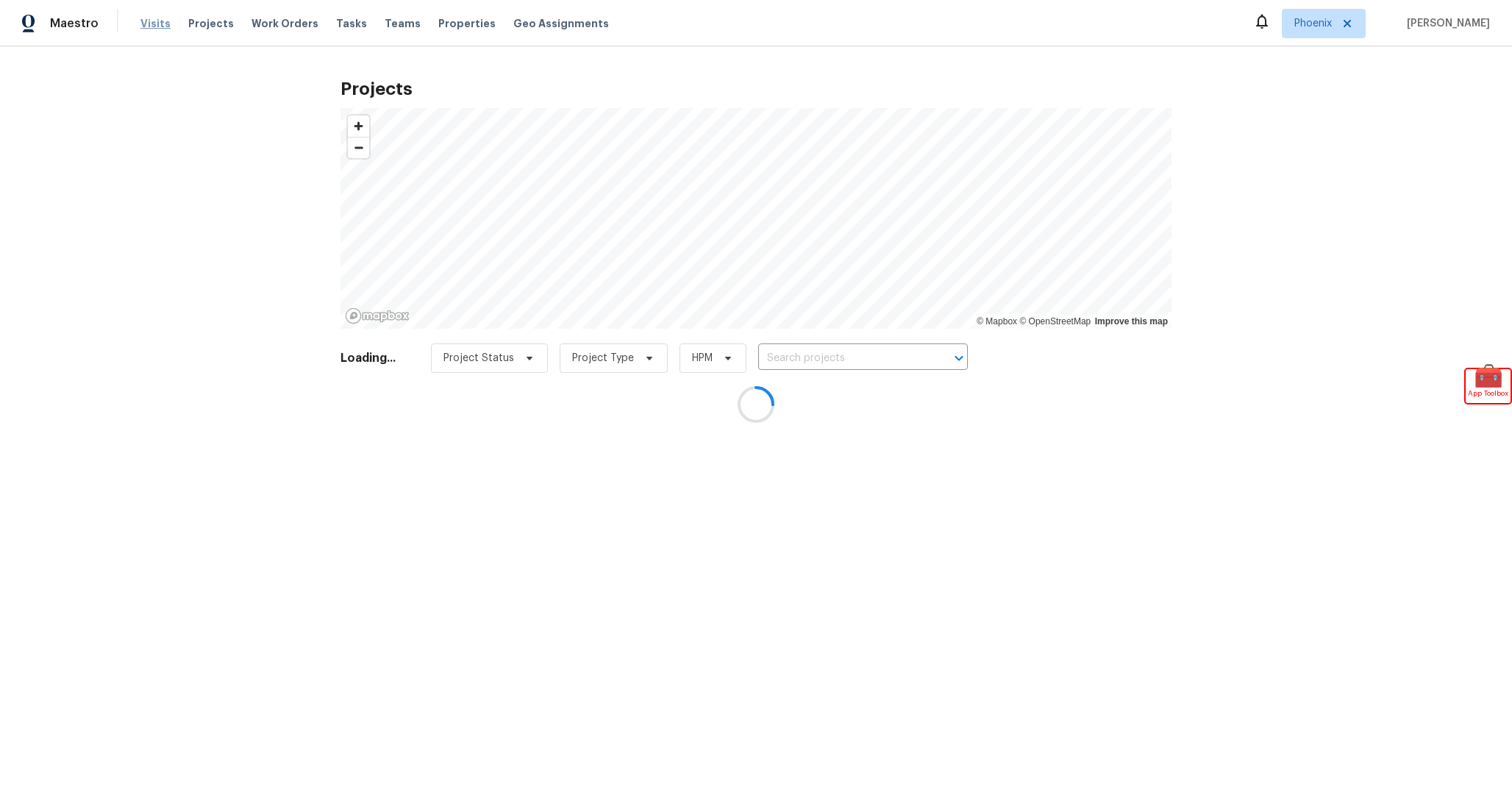
click at [141, 20] on span "Visits" at bounding box center [155, 23] width 30 height 15
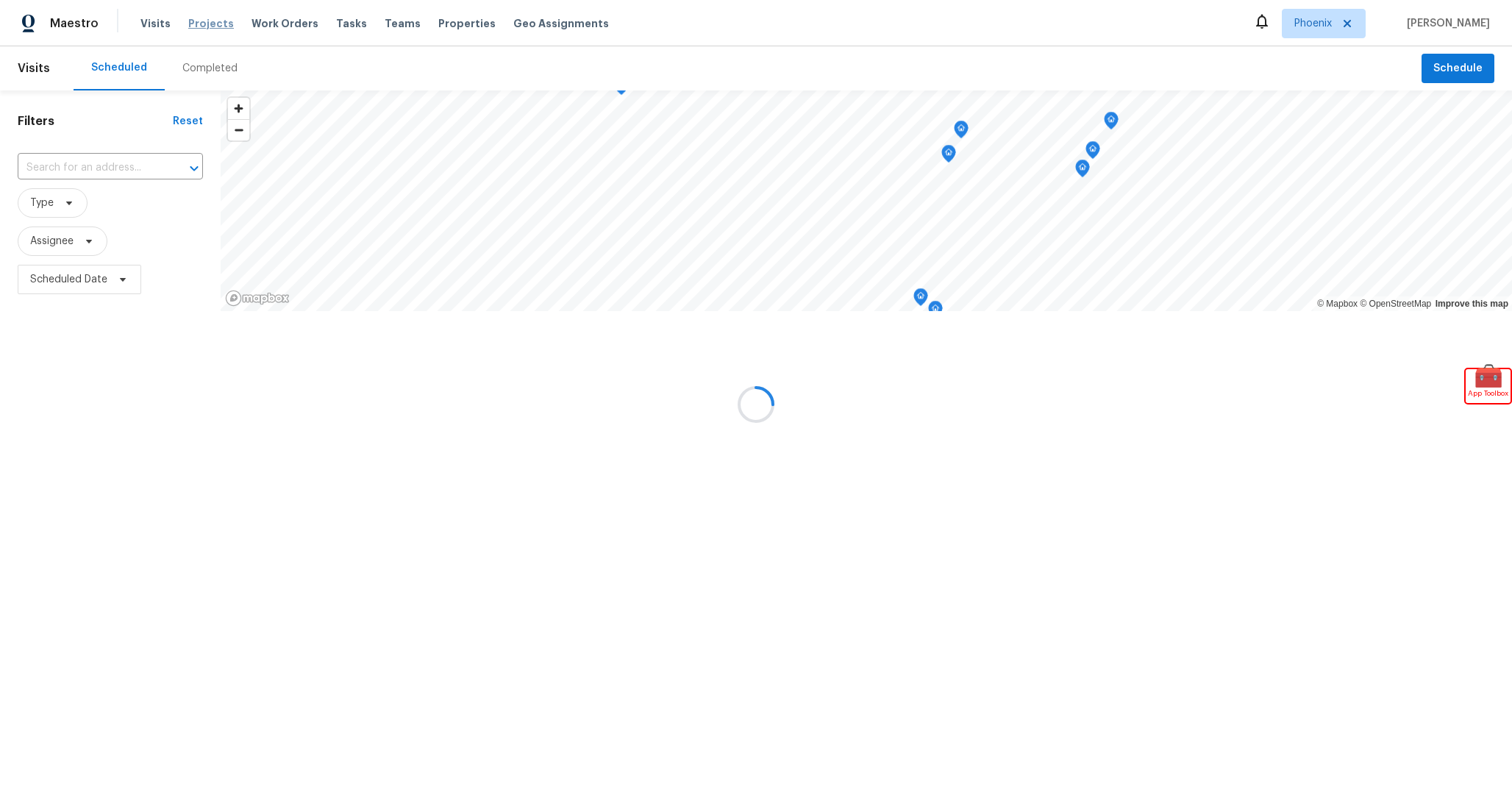
click at [194, 25] on span "Projects" at bounding box center [211, 23] width 46 height 15
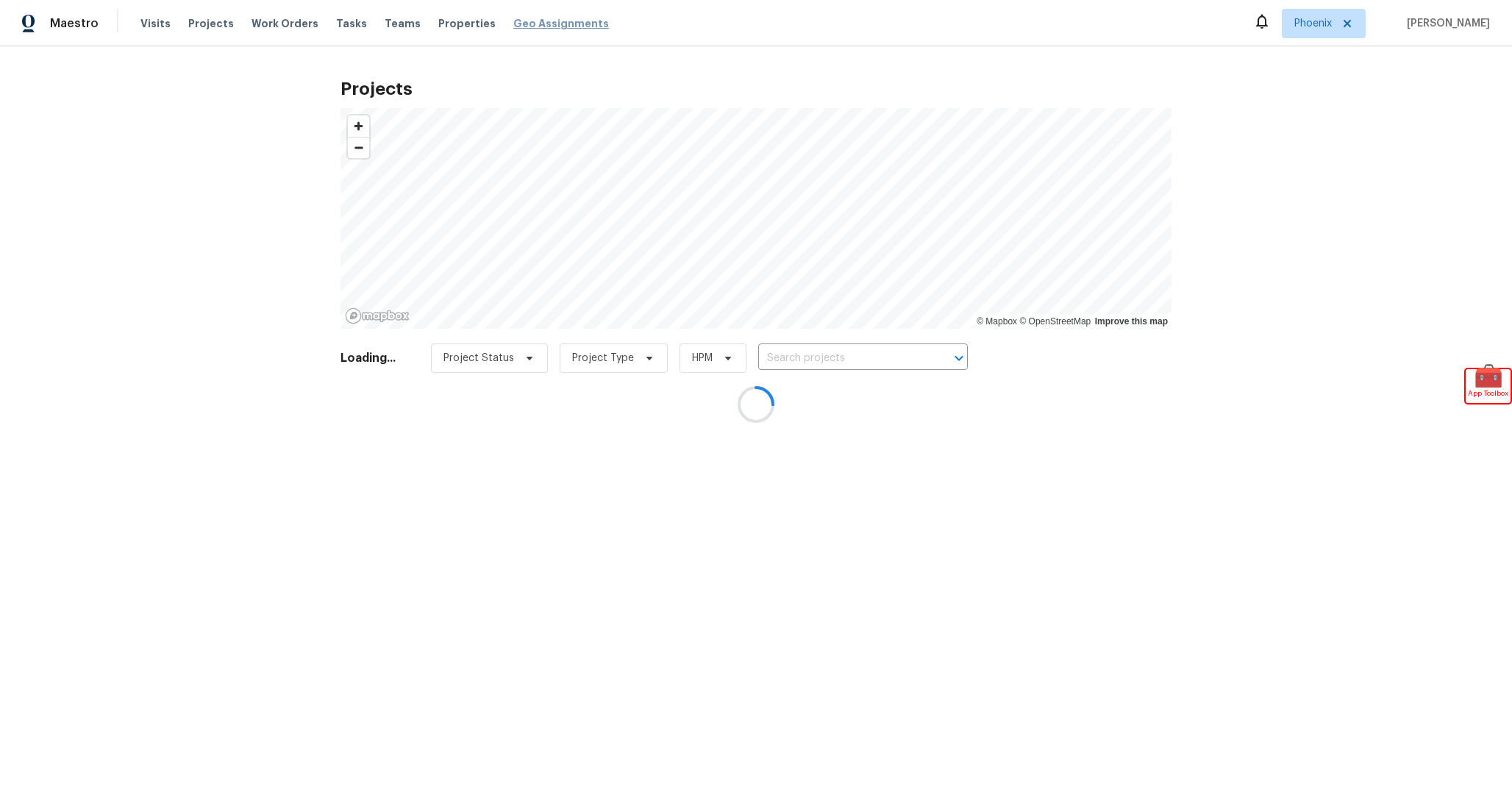
click at [523, 17] on span "Geo Assignments" at bounding box center [561, 23] width 95 height 15
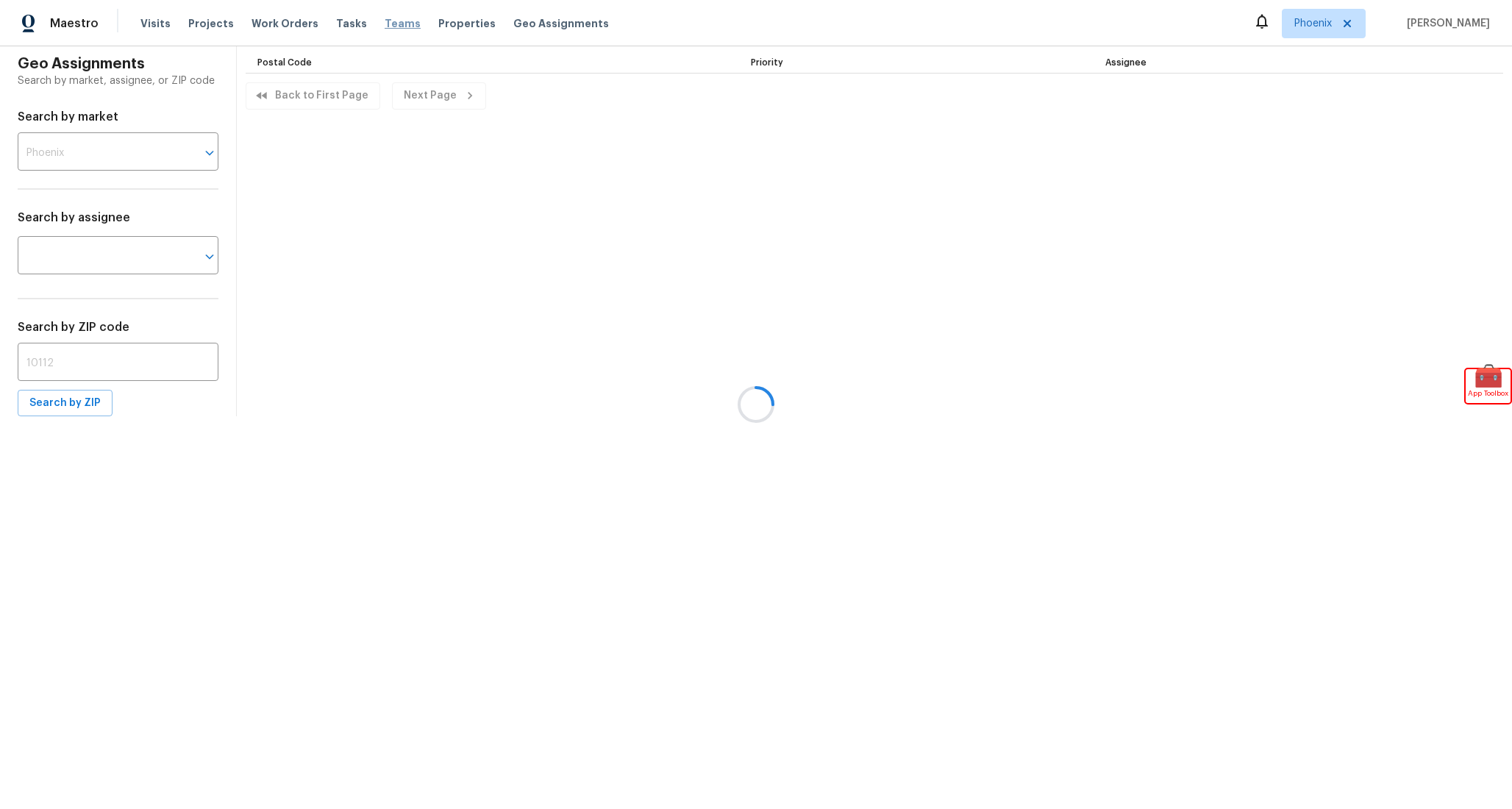
click at [385, 25] on span "Teams" at bounding box center [402, 23] width 36 height 15
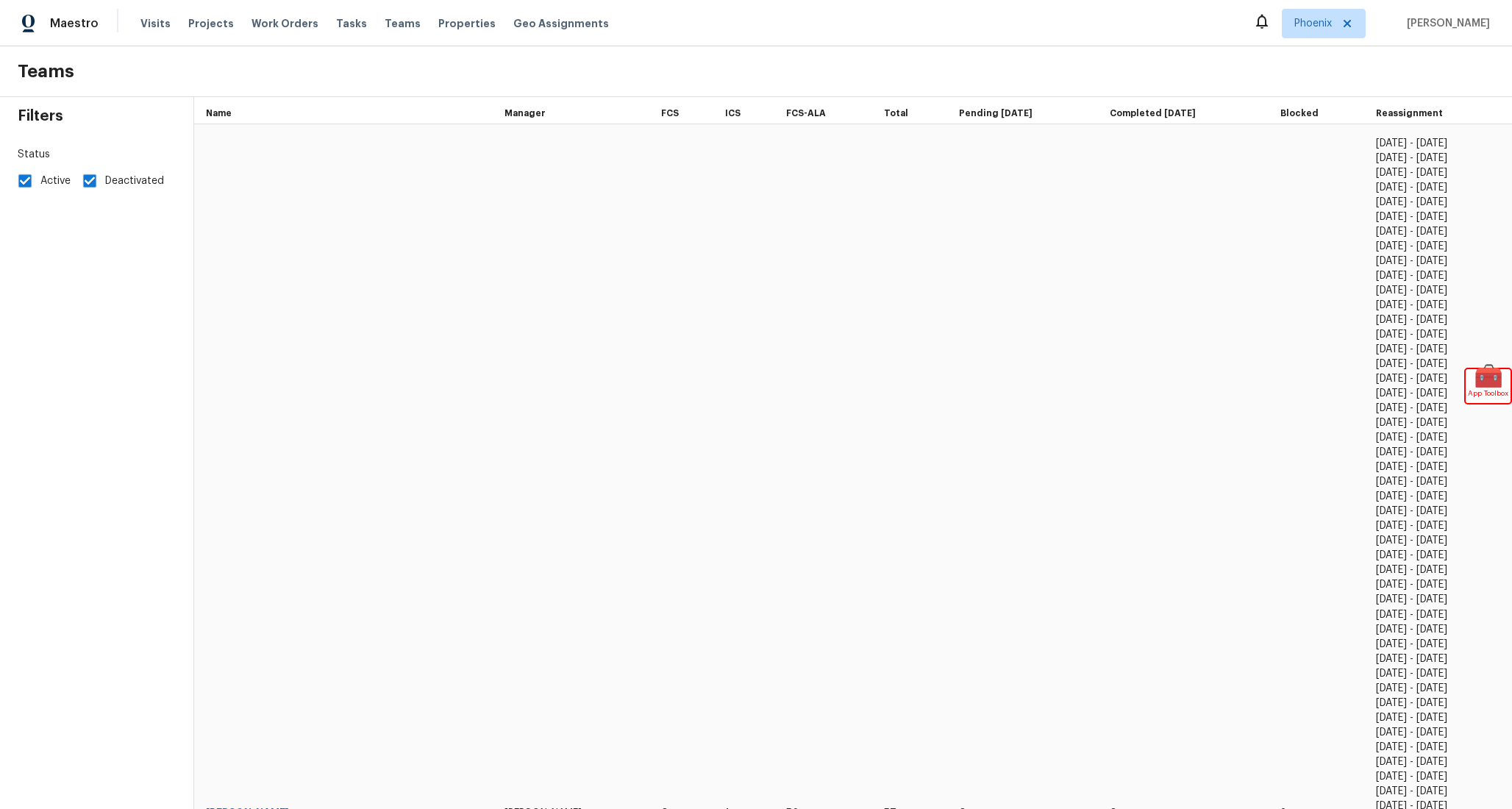
click at [316, 25] on div "Visits Projects Work Orders Tasks Teams Properties Geo Assignments" at bounding box center [383, 24] width 486 height 30
click at [336, 21] on span "Tasks" at bounding box center [351, 24] width 31 height 11
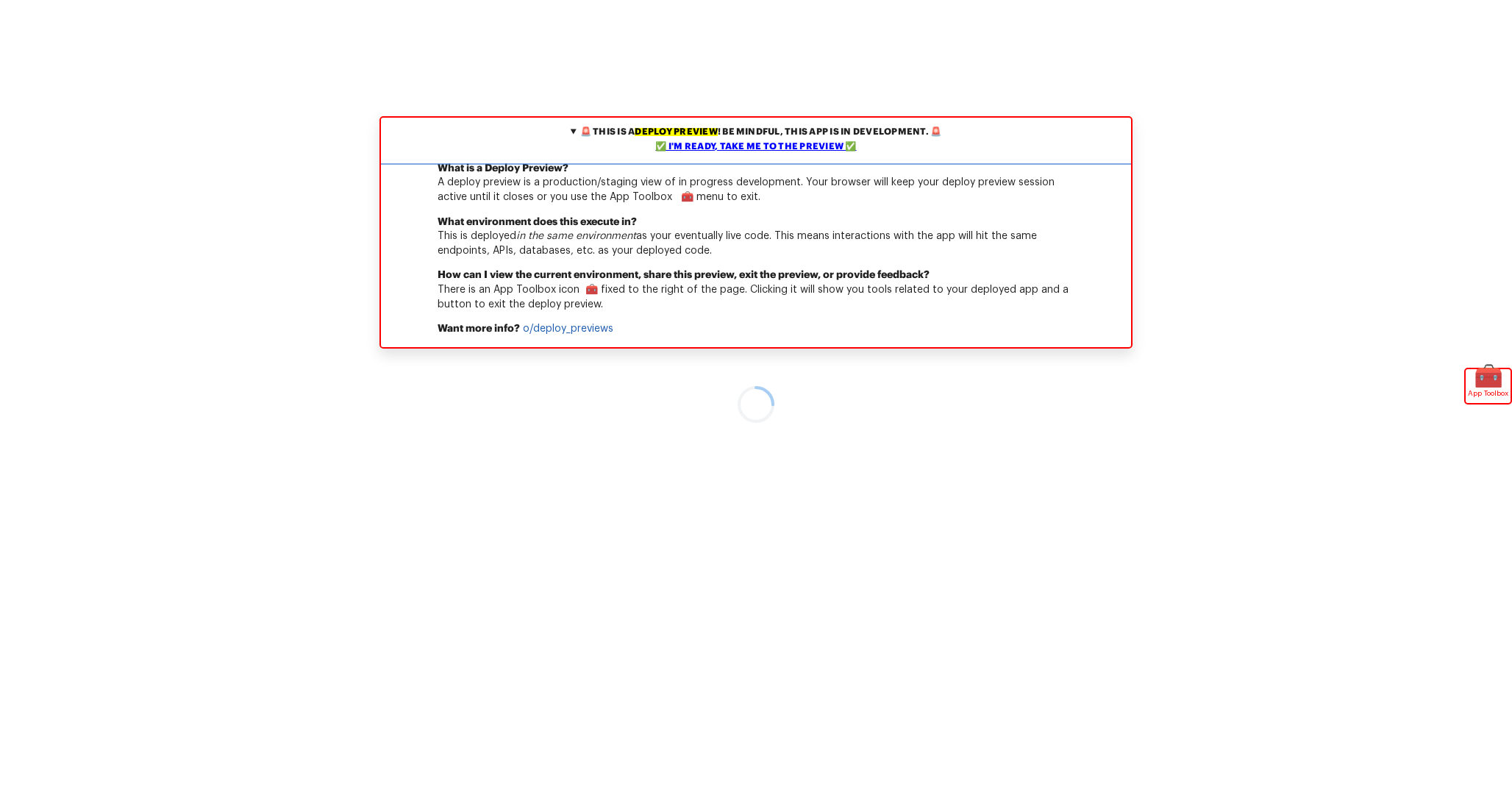
click at [808, 149] on div "✅ I'm ready, take me to the preview ✅" at bounding box center [756, 147] width 743 height 15
